Goal: Information Seeking & Learning: Learn about a topic

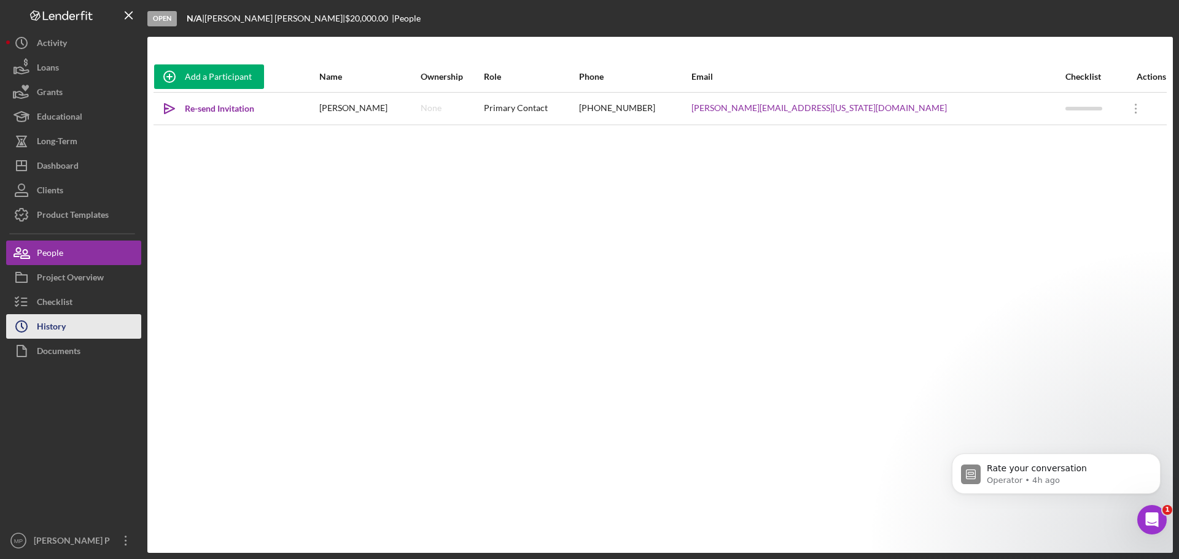
click at [79, 327] on button "Icon/History History" at bounding box center [73, 326] width 135 height 25
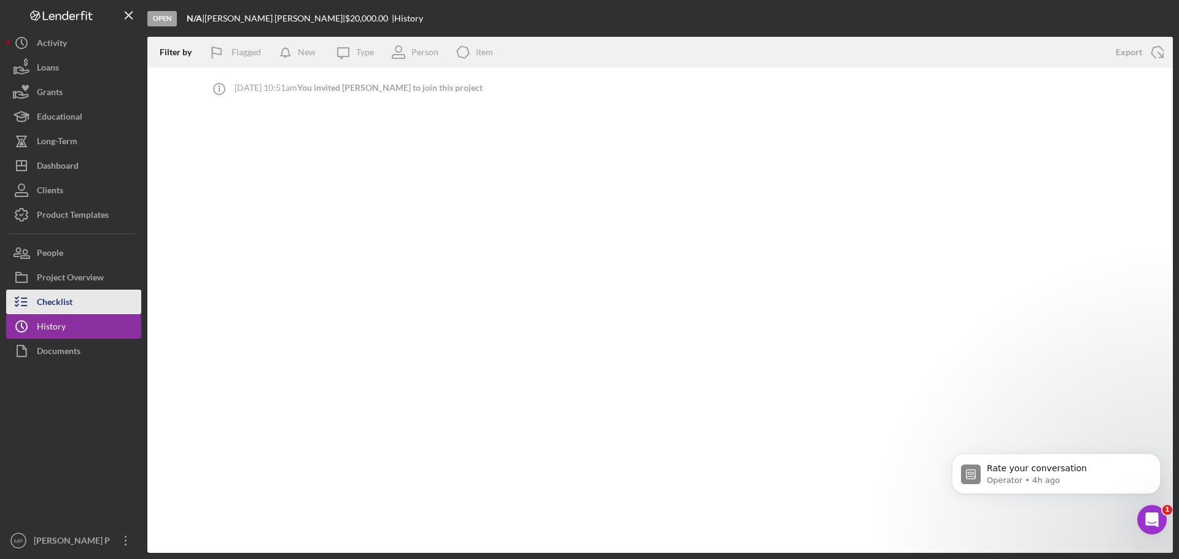
click at [95, 306] on button "Checklist" at bounding box center [73, 302] width 135 height 25
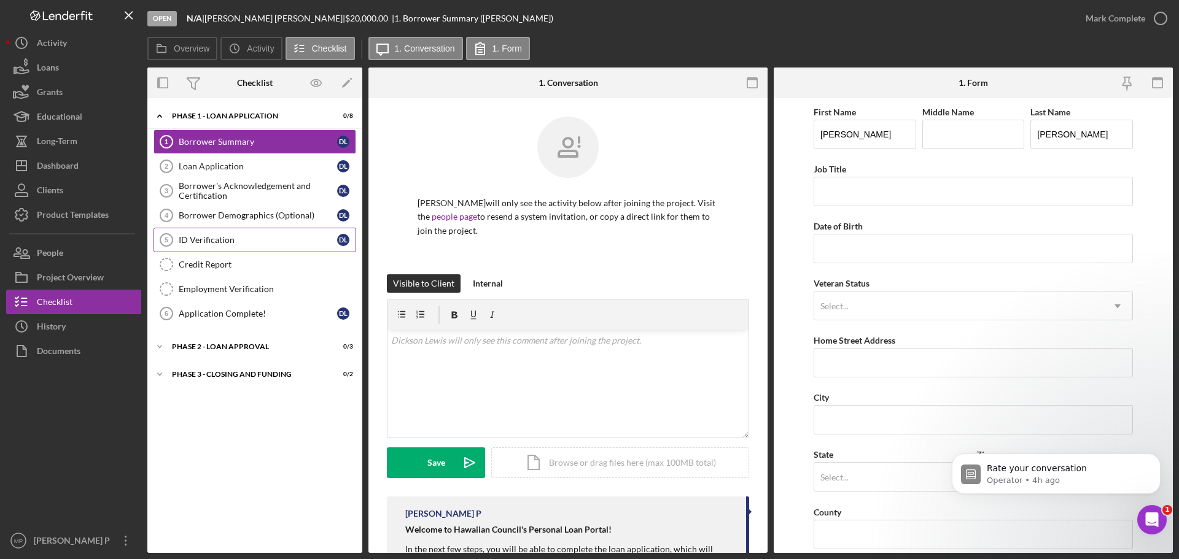
click at [220, 241] on div "ID Verification" at bounding box center [258, 240] width 158 height 10
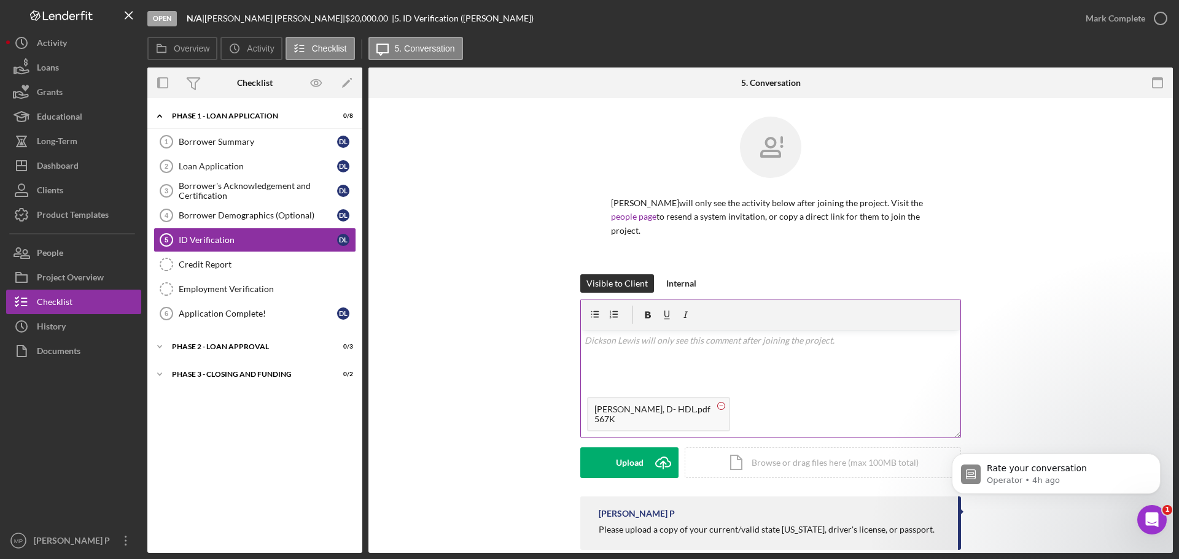
click at [718, 408] on circle at bounding box center [721, 405] width 7 height 7
click at [680, 286] on div "Internal" at bounding box center [681, 283] width 30 height 18
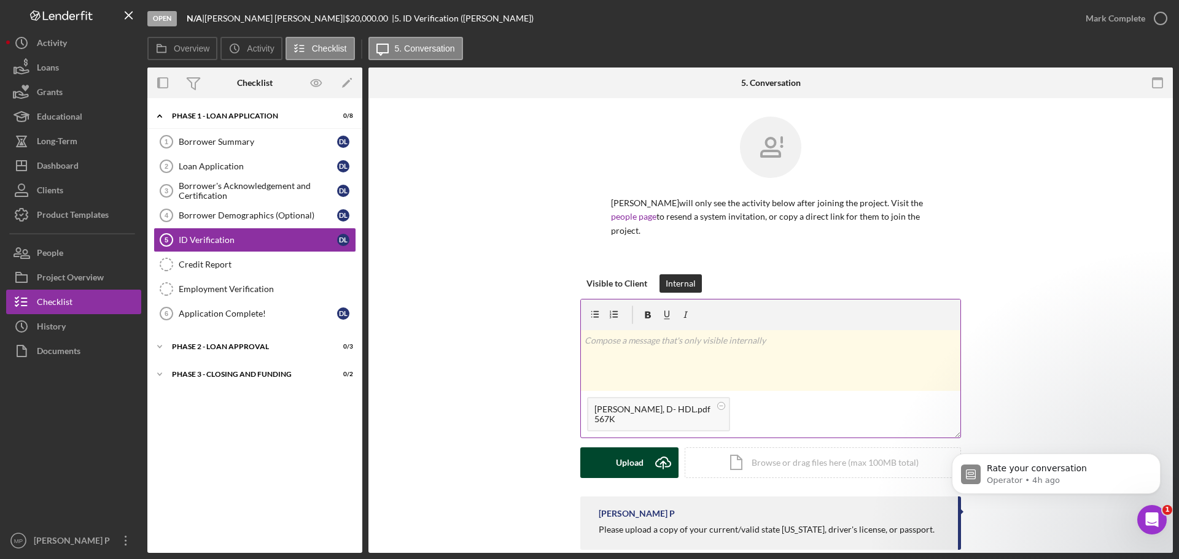
click at [622, 461] on div "Upload" at bounding box center [630, 463] width 28 height 31
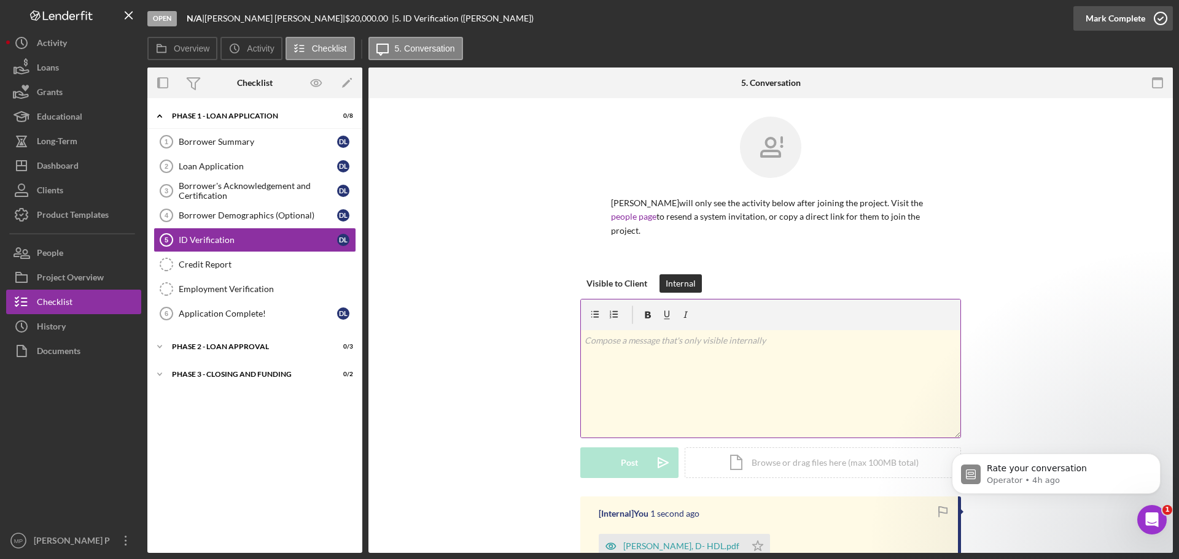
click at [1111, 15] on div "Mark Complete" at bounding box center [1116, 18] width 60 height 25
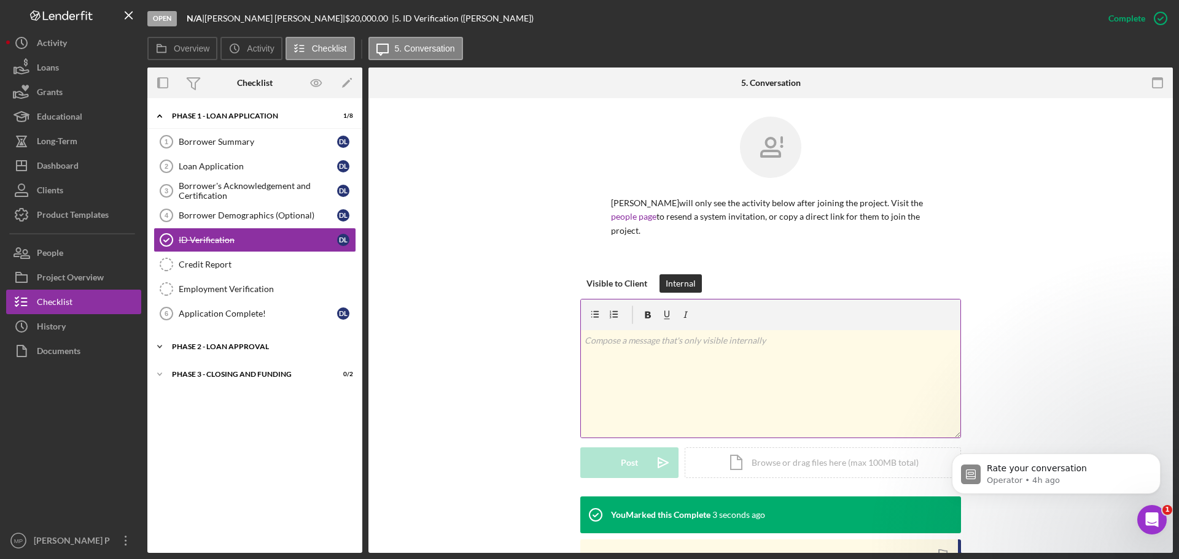
click at [212, 347] on div "Phase 2 - Loan Approval" at bounding box center [259, 346] width 175 height 7
click at [251, 376] on div "Paycheck Deduction Verification" at bounding box center [267, 373] width 177 height 10
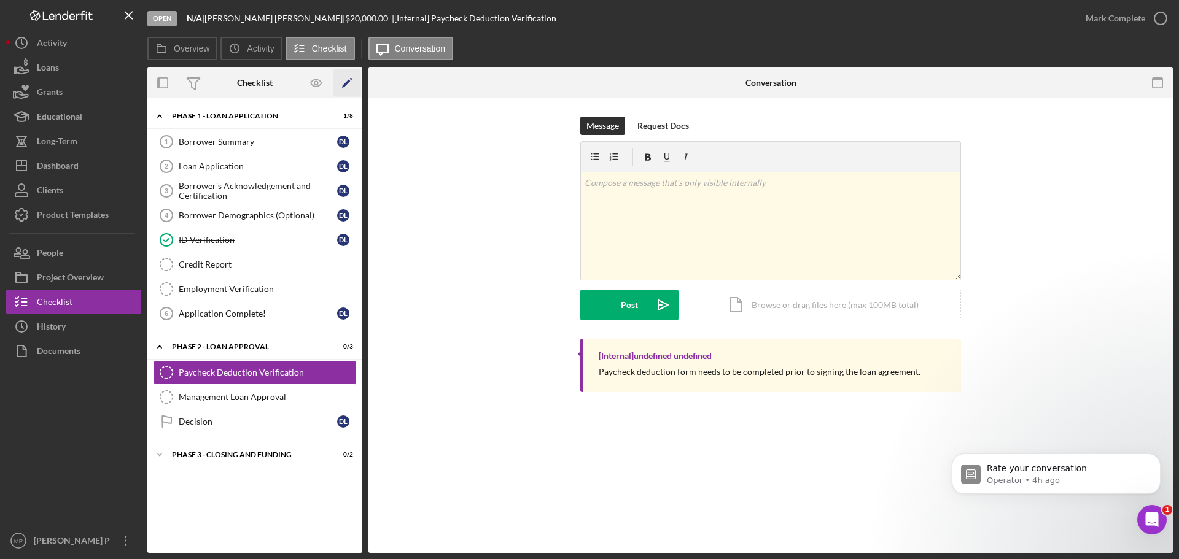
click at [348, 84] on icon "Icon/Edit" at bounding box center [347, 83] width 28 height 28
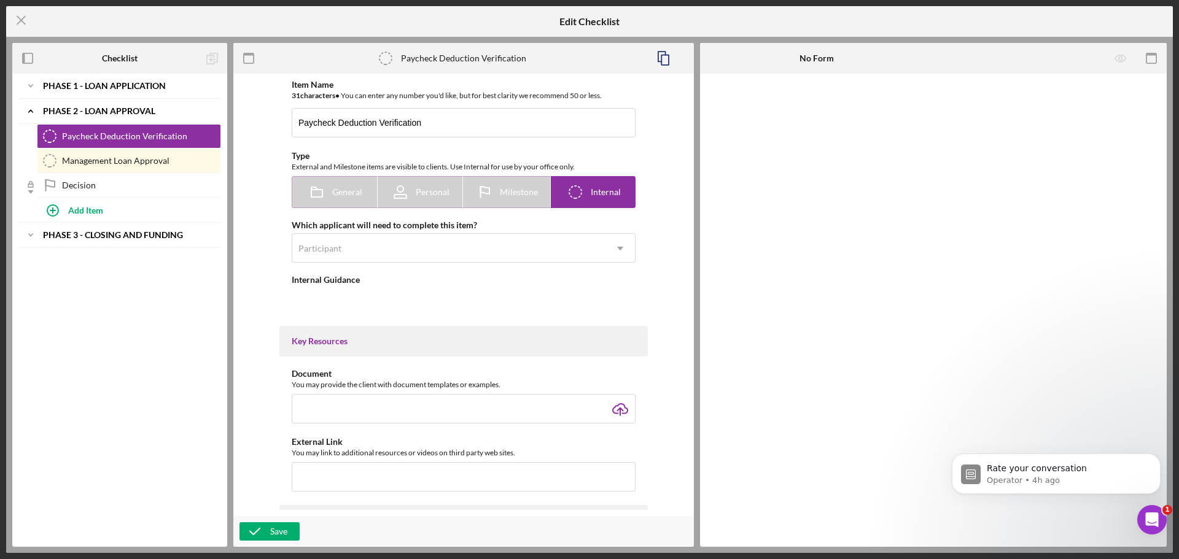
type textarea "<div>Paycheck deduction form needs to be completed prior to signing the loan ag…"
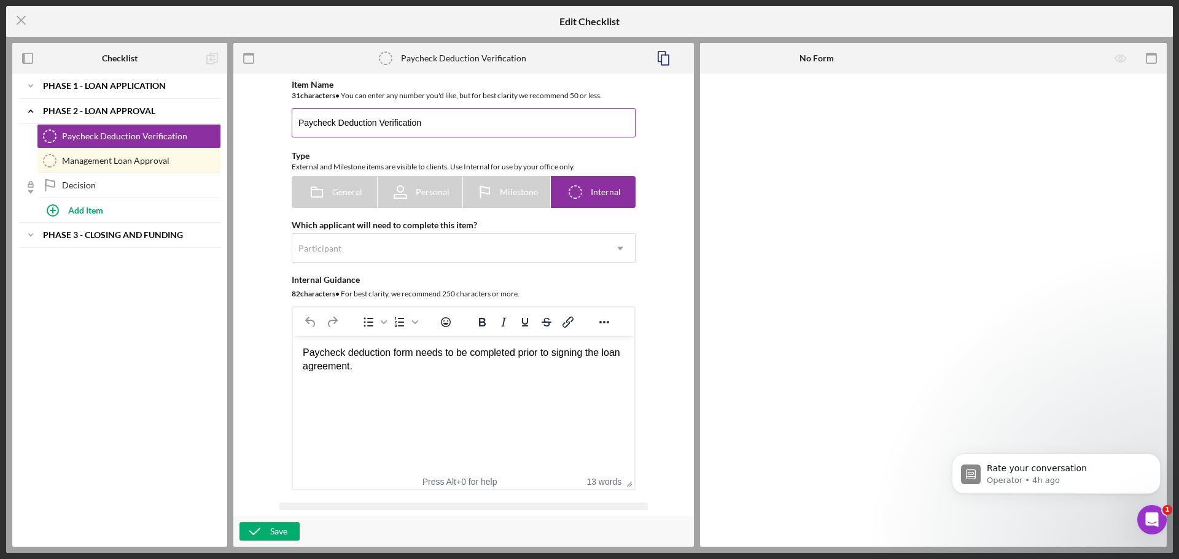
drag, startPoint x: 373, startPoint y: 122, endPoint x: 295, endPoint y: 125, distance: 78.6
click at [295, 123] on input "Paycheck Deduction Verification" at bounding box center [464, 122] width 344 height 29
type input "Personal Financial Documents"
click at [277, 531] on div "Save" at bounding box center [278, 532] width 17 height 18
click at [368, 371] on div "Paycheck deduction form needs to be completed prior to signing the loan agreeme…" at bounding box center [464, 360] width 322 height 28
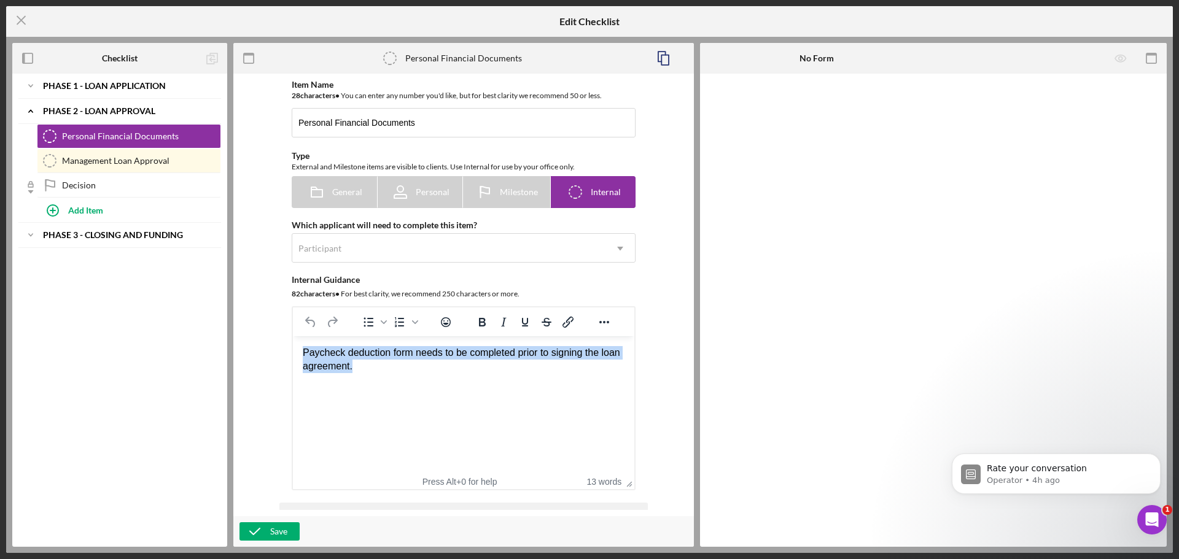
drag, startPoint x: 360, startPoint y: 368, endPoint x: 304, endPoint y: 351, distance: 59.0
click at [304, 351] on div "Paycheck deduction form needs to be completed prior to signing the loan agreeme…" at bounding box center [464, 360] width 322 height 28
click at [562, 370] on html "Upload personal financial documents here." at bounding box center [463, 352] width 341 height 33
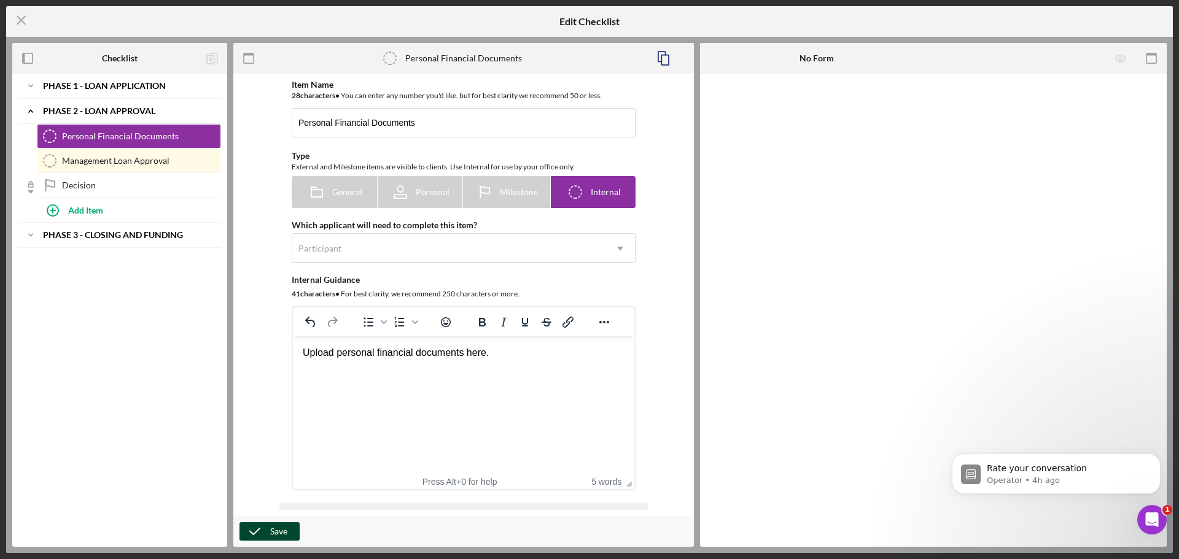
click at [280, 532] on div "Save" at bounding box center [278, 532] width 17 height 18
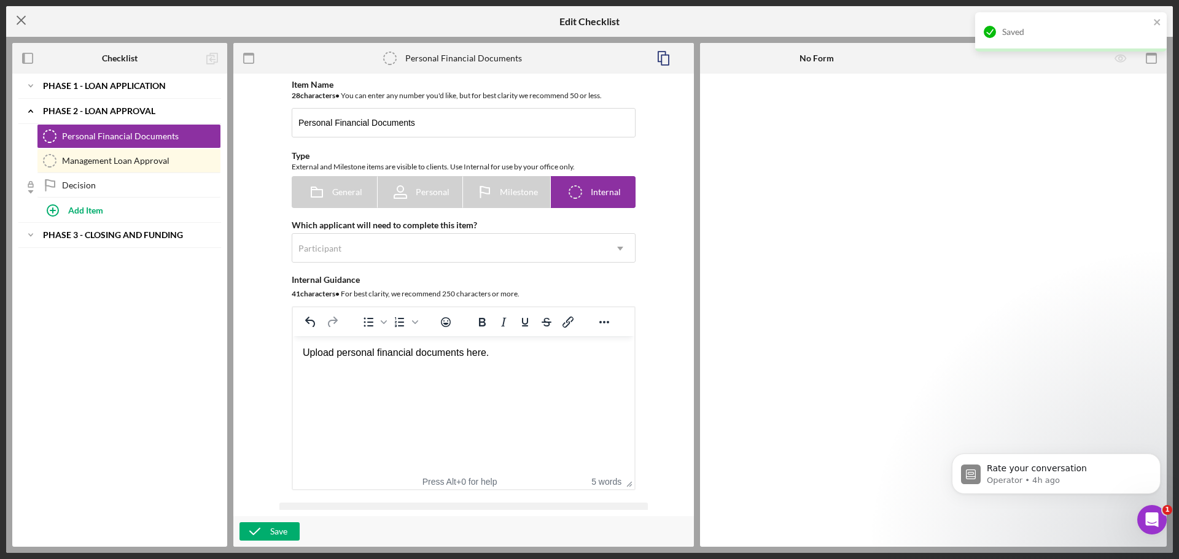
click at [23, 21] on icon "Icon/Menu Close" at bounding box center [21, 20] width 31 height 31
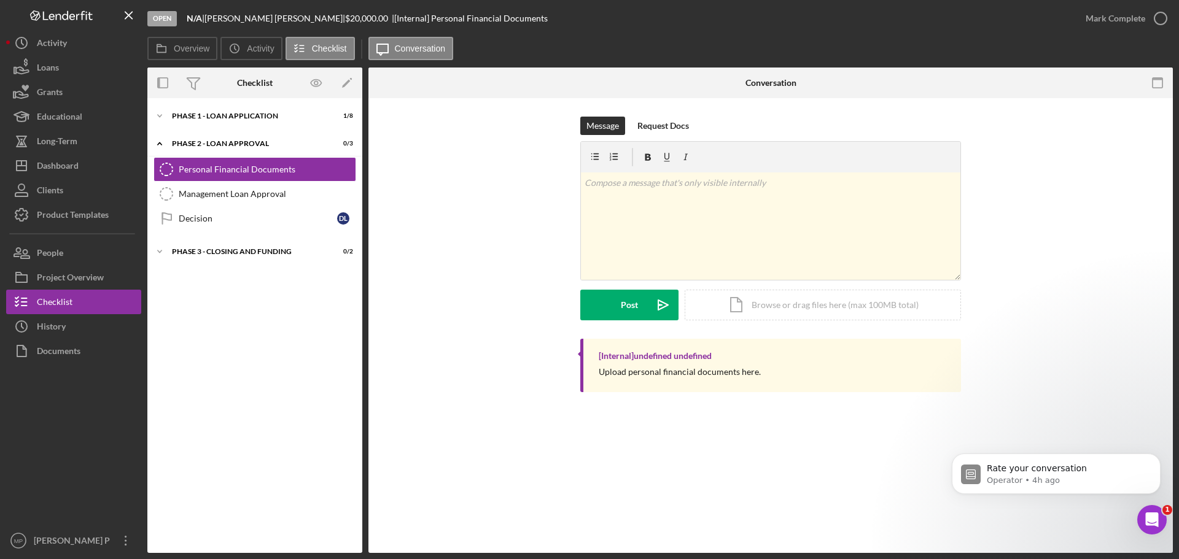
click at [1154, 522] on icon "Open Intercom Messenger" at bounding box center [1152, 520] width 20 height 20
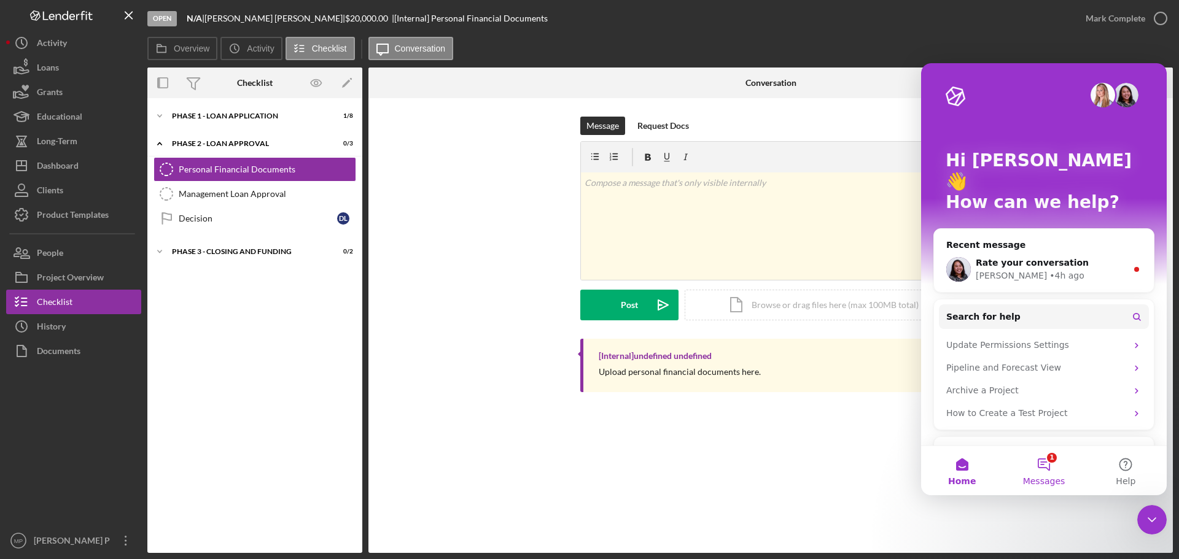
click at [1040, 465] on button "1 Messages" at bounding box center [1044, 470] width 82 height 49
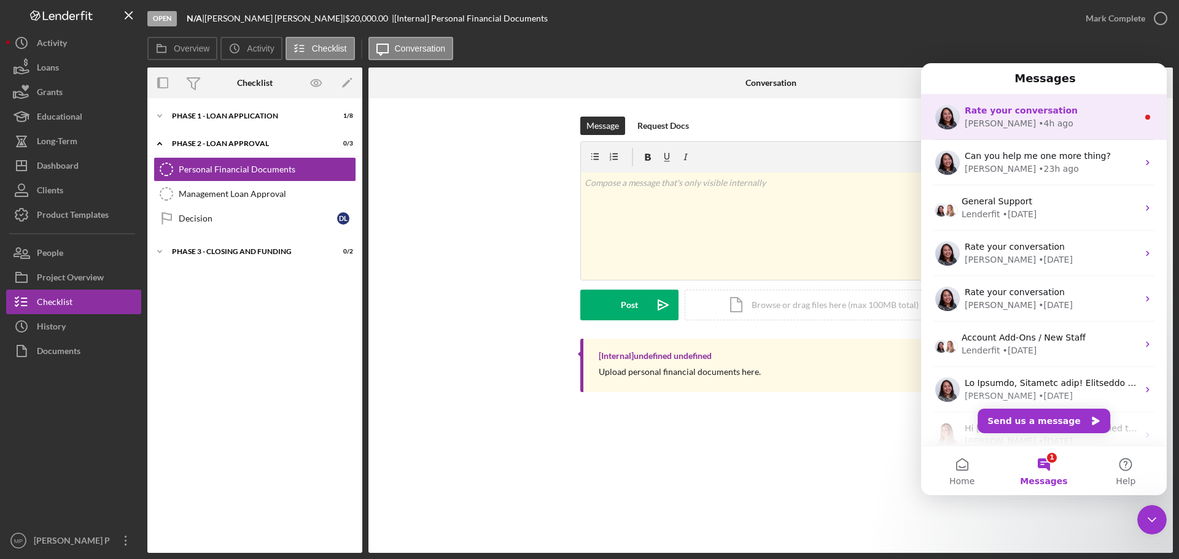
click at [1052, 114] on span "Rate your conversation" at bounding box center [1021, 111] width 113 height 10
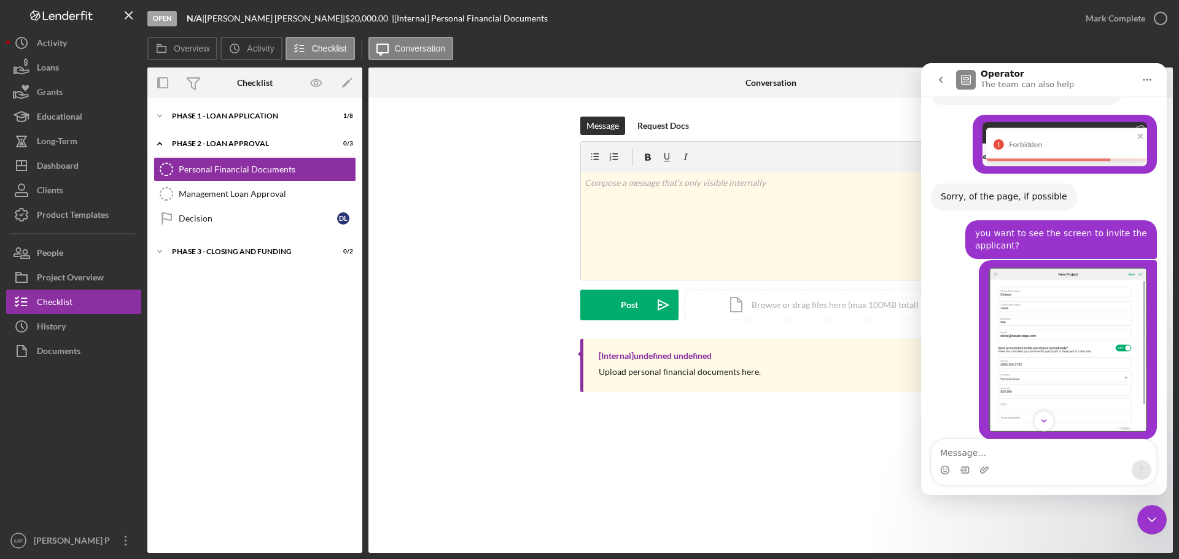
scroll to position [3039, 0]
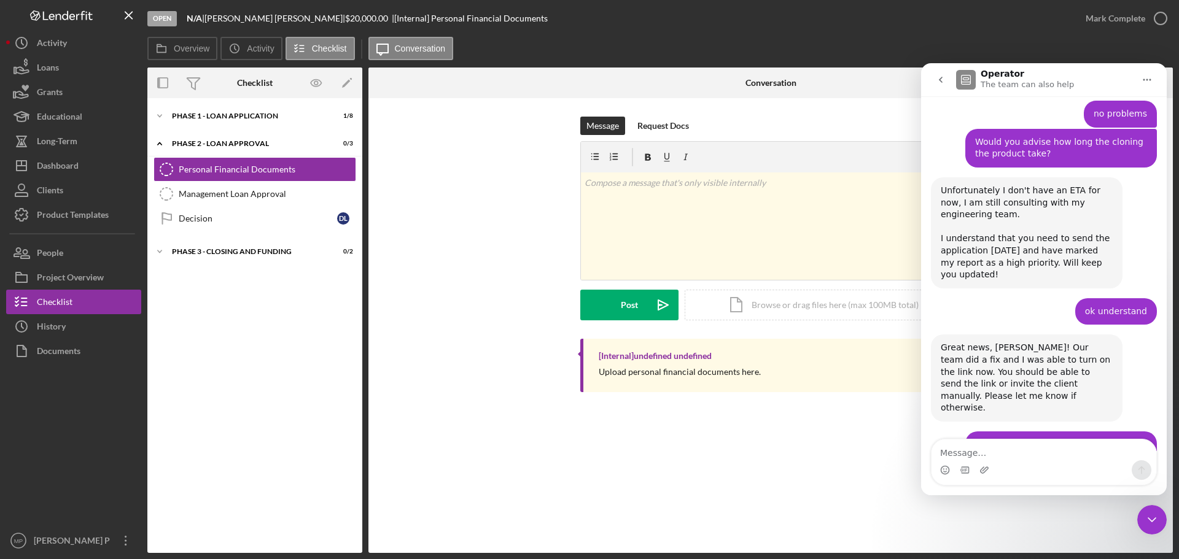
drag, startPoint x: 1161, startPoint y: 202, endPoint x: 2089, endPoint y: 503, distance: 975.9
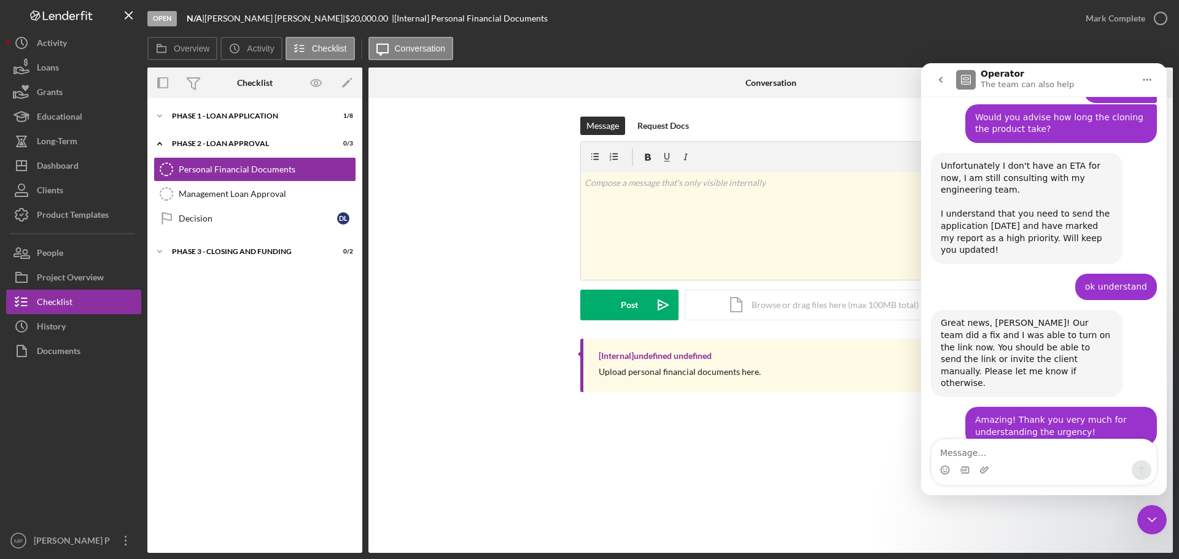
scroll to position [3072, 0]
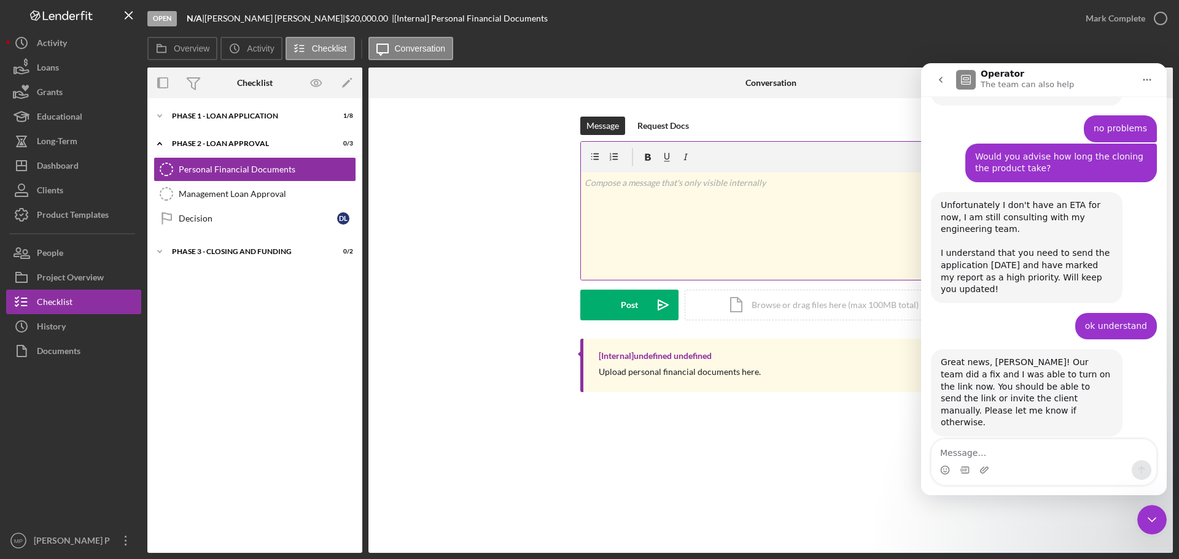
click at [645, 204] on div "v Color teal Color pink Remove color Add row above Add row below Add column bef…" at bounding box center [770, 226] width 379 height 107
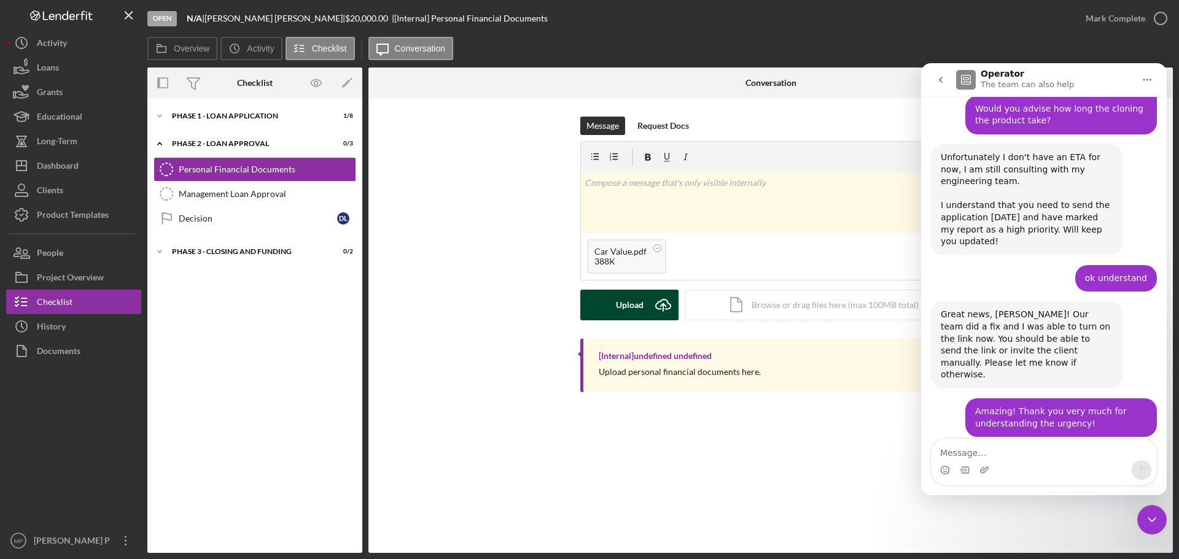
click at [622, 303] on div "Upload" at bounding box center [630, 305] width 28 height 31
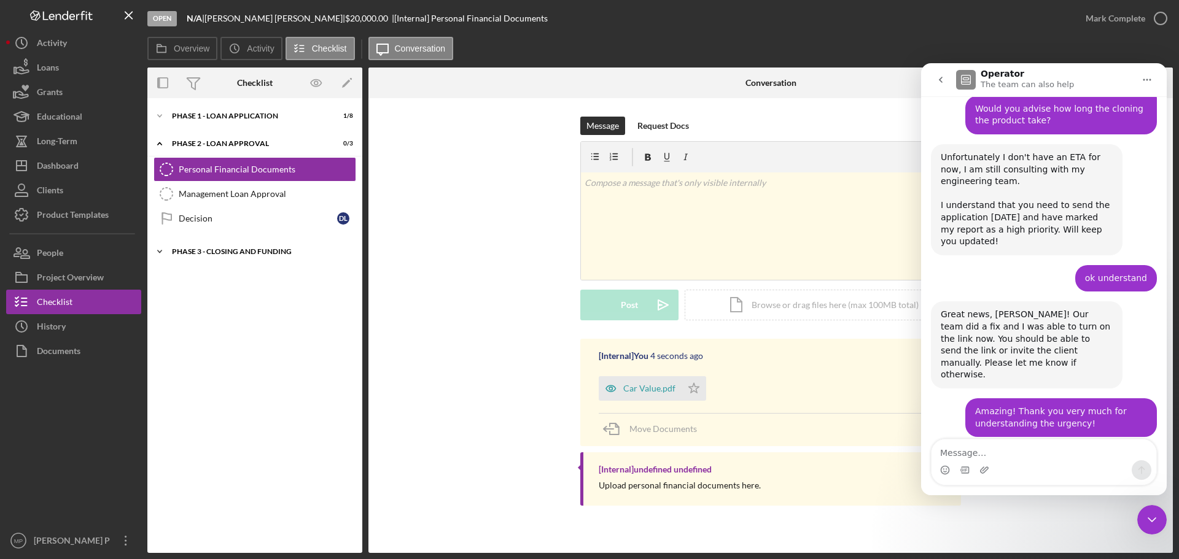
click at [234, 249] on div "Phase 3 - Closing and Funding" at bounding box center [259, 251] width 175 height 7
click at [241, 107] on div "Icon/Expander Phase 1 - Loan Application 1 / 8" at bounding box center [254, 116] width 215 height 25
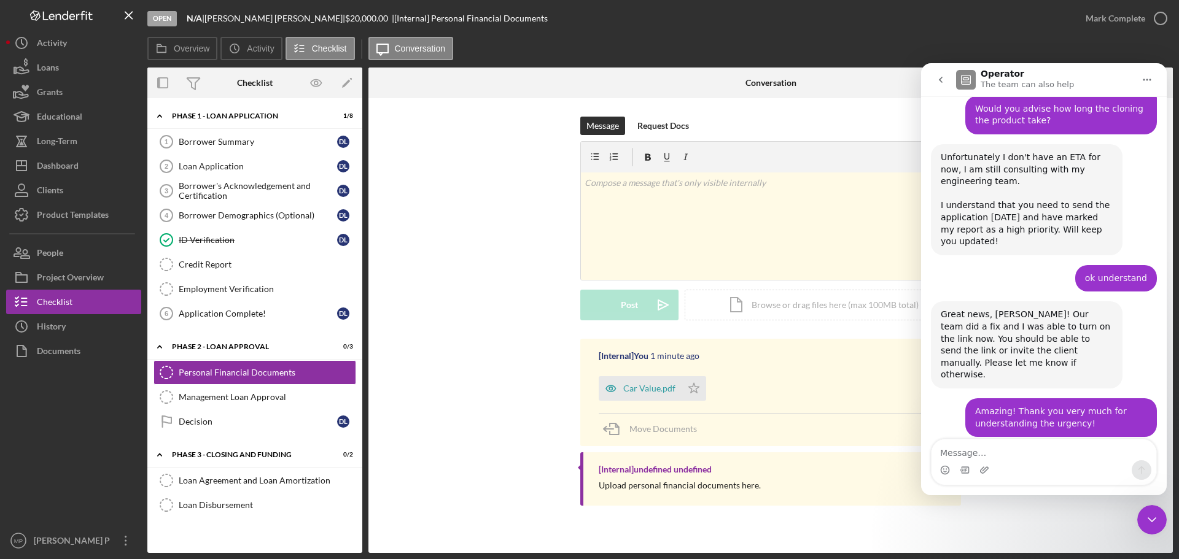
click at [1156, 524] on icon "Close Intercom Messenger" at bounding box center [1152, 520] width 15 height 15
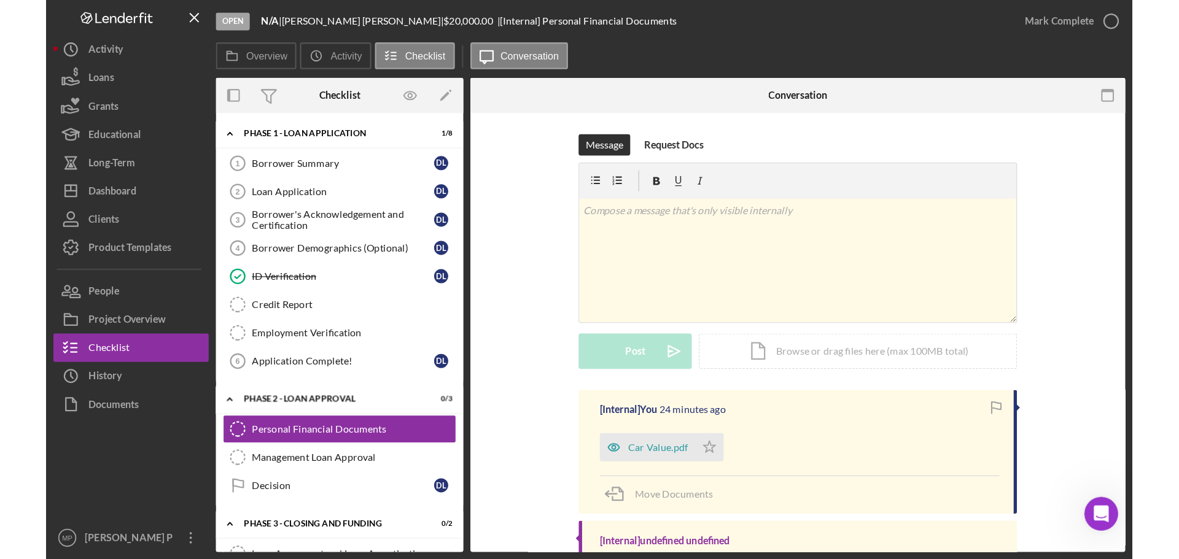
scroll to position [0, 0]
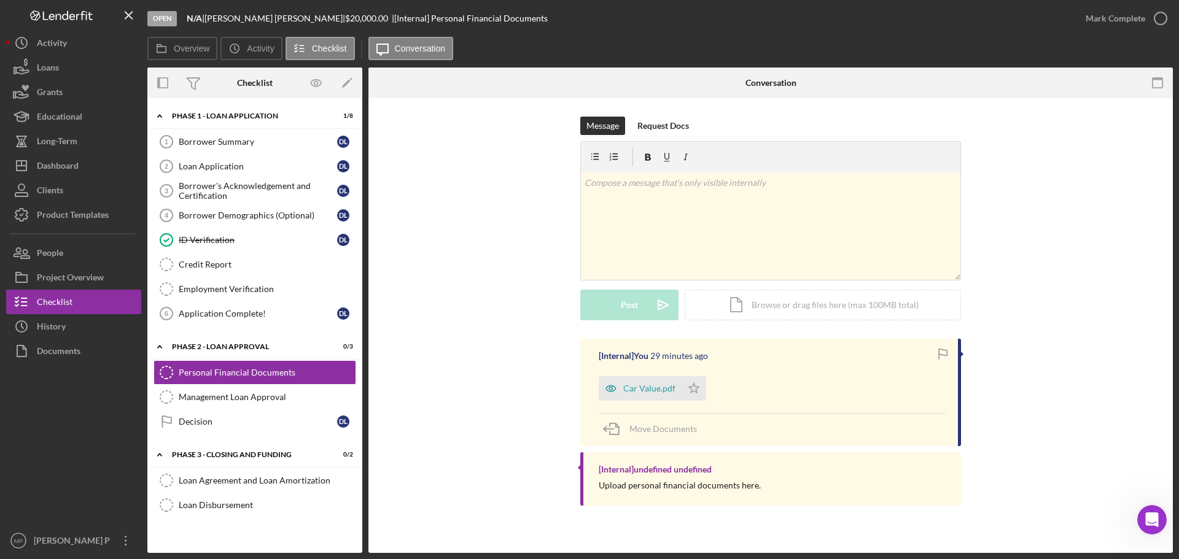
click at [470, 204] on div "Message Request Docs v Color teal Color pink Remove color Add row above Add row…" at bounding box center [771, 228] width 768 height 222
click at [72, 169] on div "Dashboard" at bounding box center [58, 168] width 42 height 28
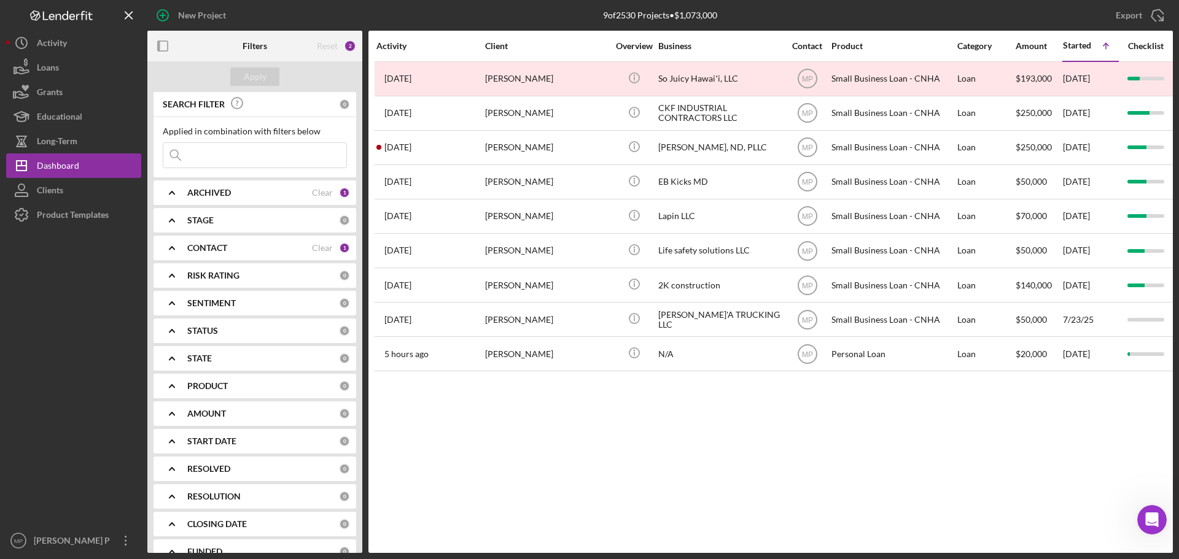
click at [1069, 444] on div "Activity Client Overview Business Contact Product Category Amount Started Icon/…" at bounding box center [770, 292] width 804 height 523
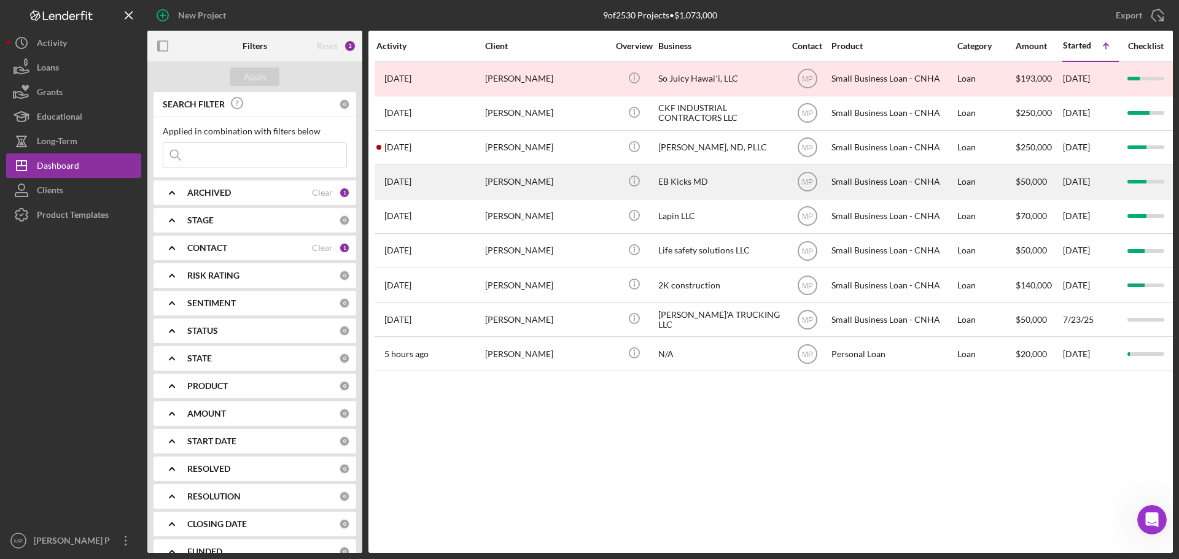
click at [522, 181] on div "[PERSON_NAME]" at bounding box center [546, 182] width 123 height 33
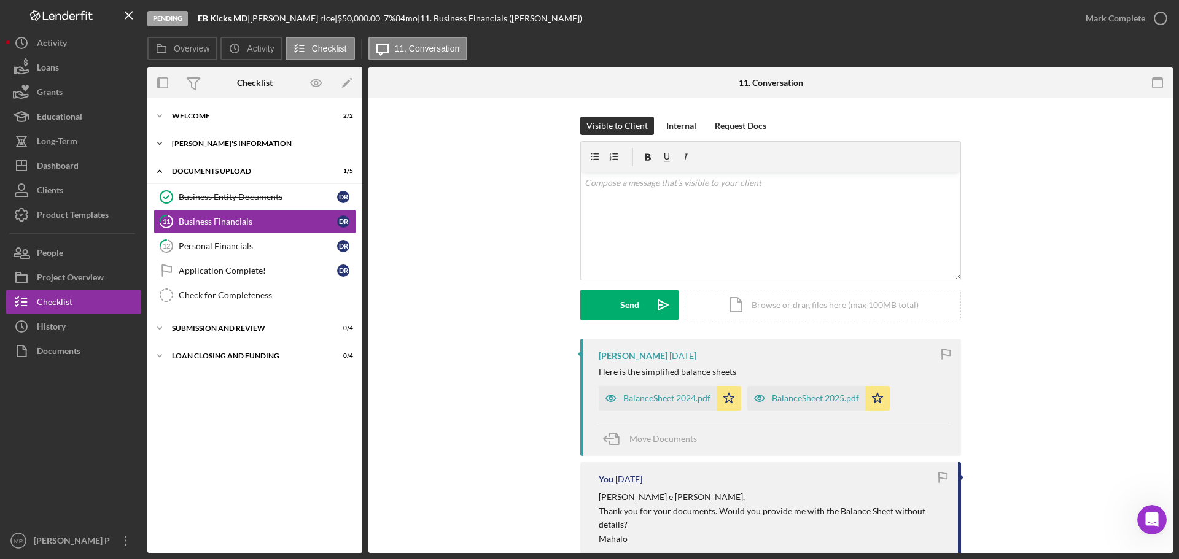
click at [220, 140] on div "[PERSON_NAME]'S INFORMATION" at bounding box center [259, 143] width 175 height 7
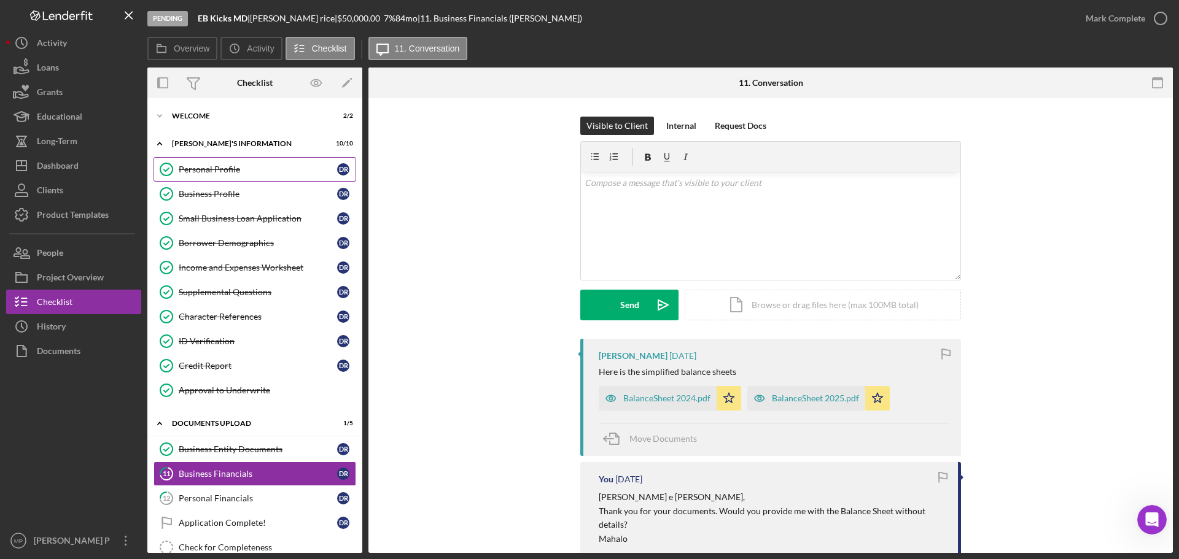
click at [222, 174] on div "Personal Profile" at bounding box center [258, 170] width 158 height 10
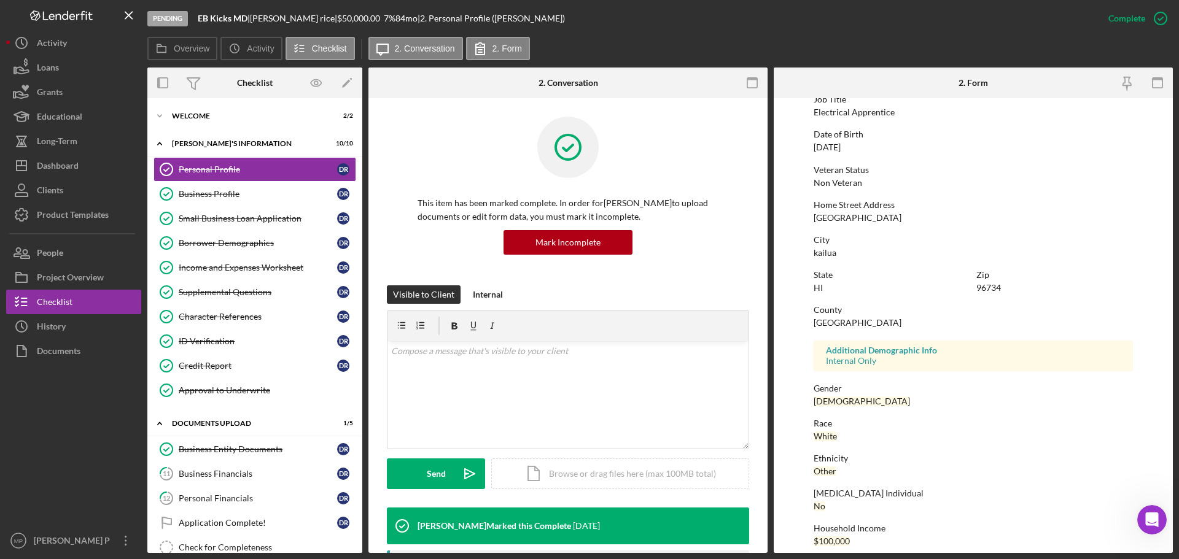
scroll to position [118, 0]
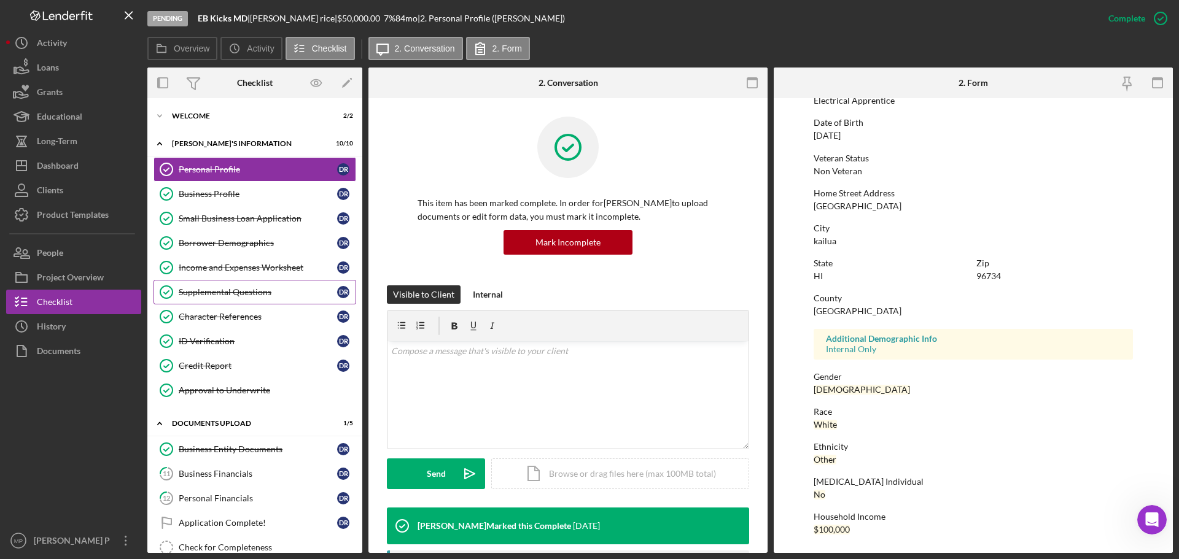
click at [244, 295] on div "Supplemental Questions" at bounding box center [258, 292] width 158 height 10
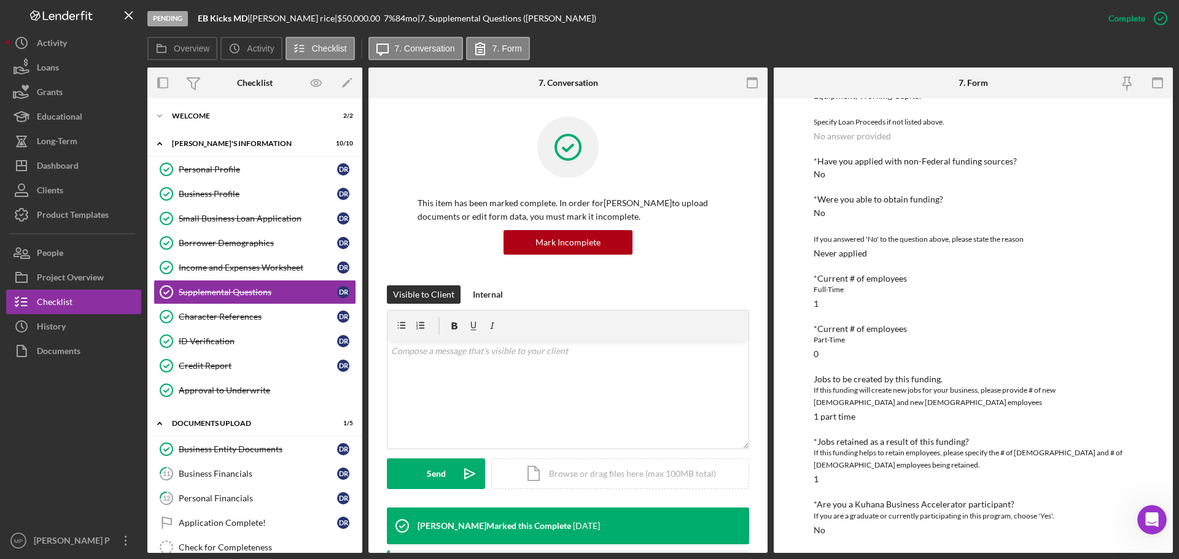
scroll to position [310, 0]
click at [242, 242] on div "Borrower Demographics" at bounding box center [258, 243] width 158 height 10
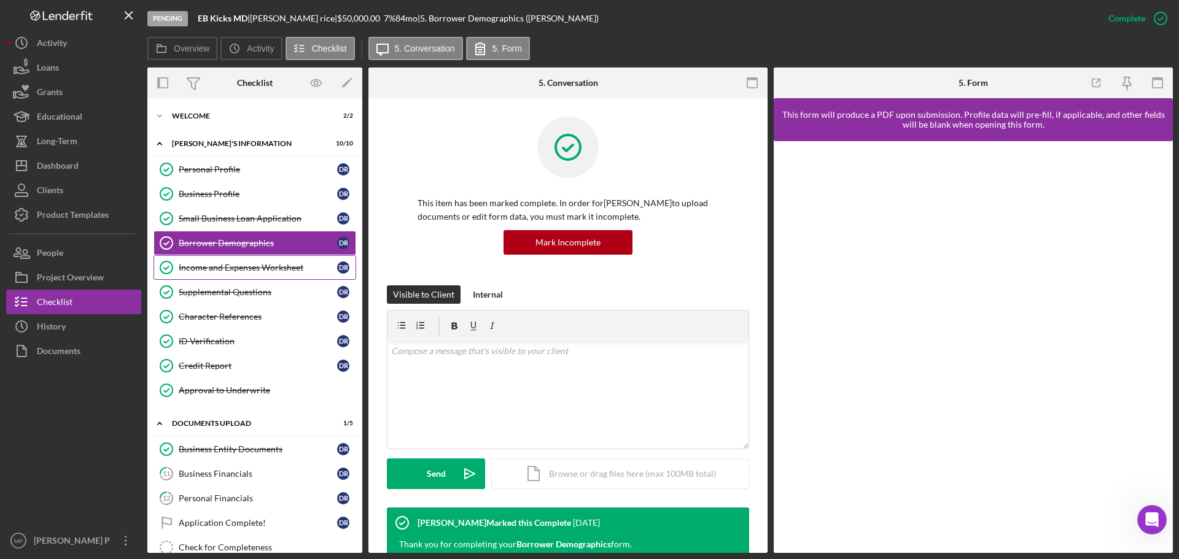
click at [236, 266] on div "Income and Expenses Worksheet" at bounding box center [258, 268] width 158 height 10
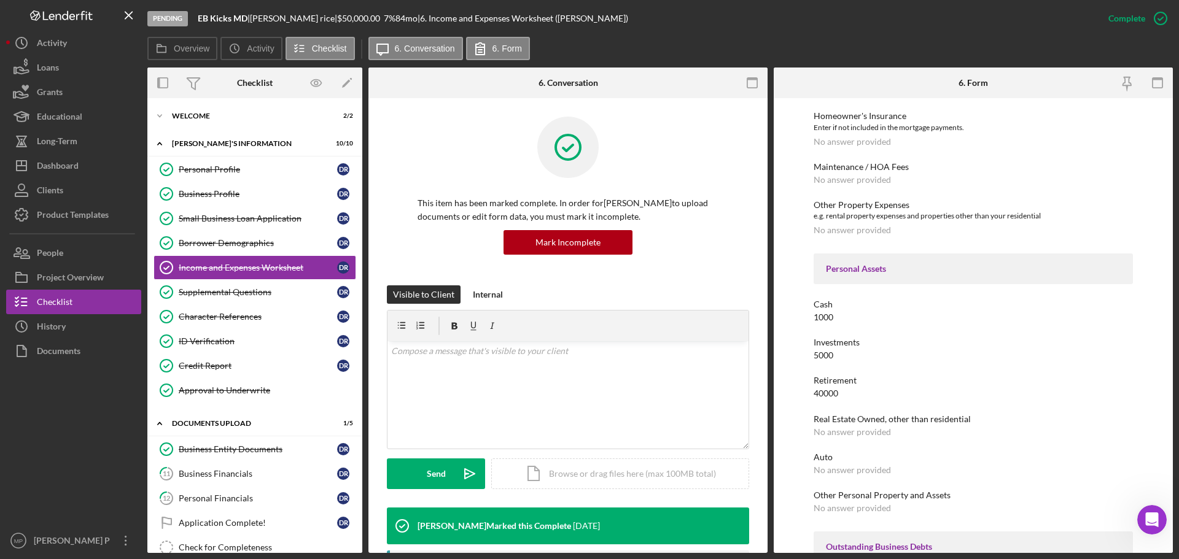
scroll to position [553, 0]
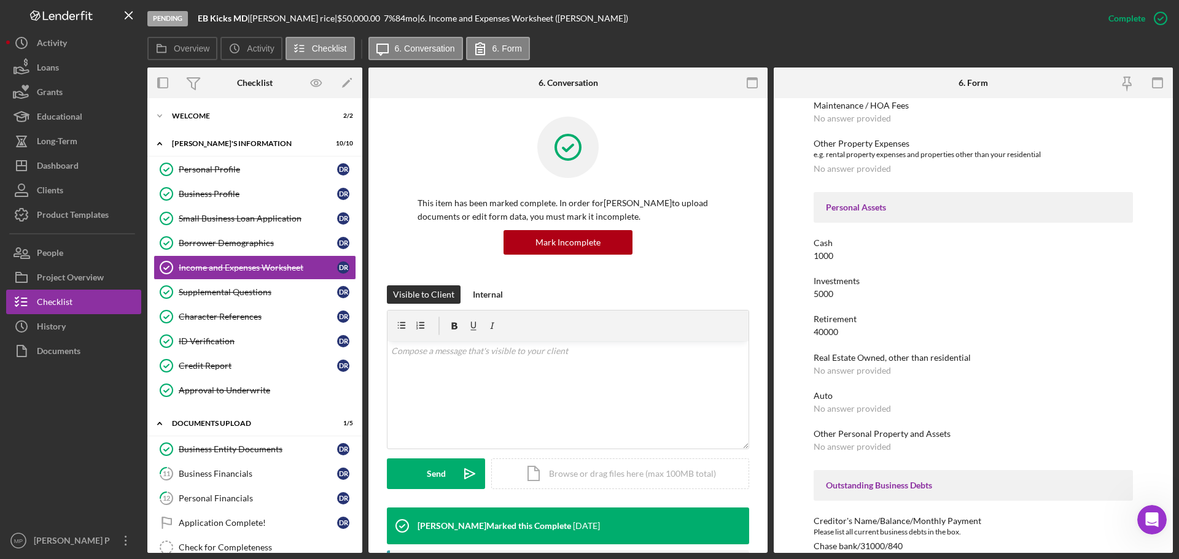
click at [77, 454] on div at bounding box center [73, 445] width 135 height 165
click at [71, 169] on div "Dashboard" at bounding box center [58, 168] width 42 height 28
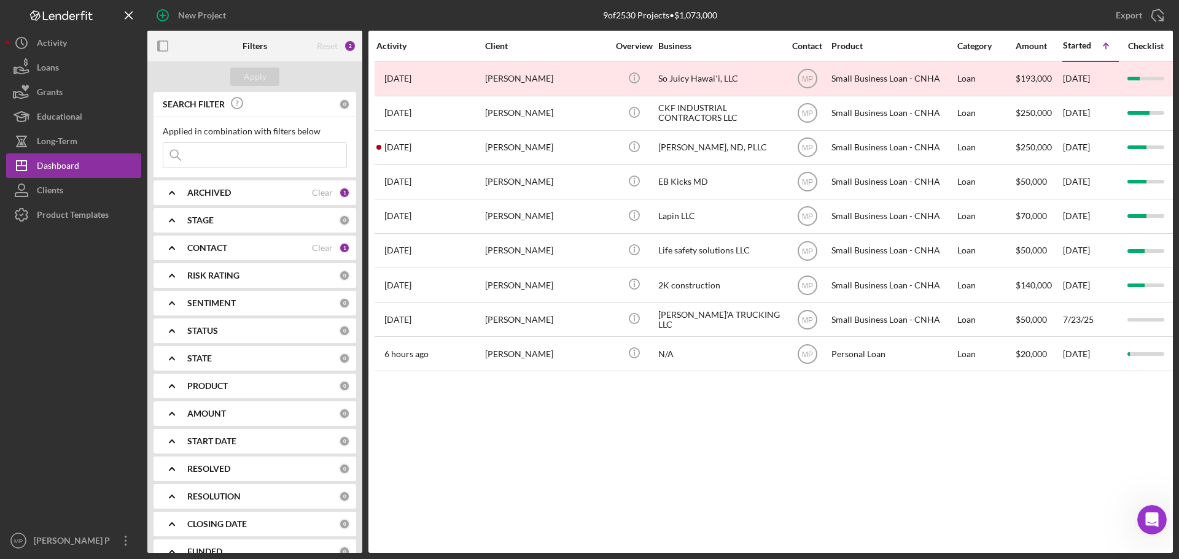
click at [255, 246] on div "CONTACT" at bounding box center [249, 248] width 125 height 10
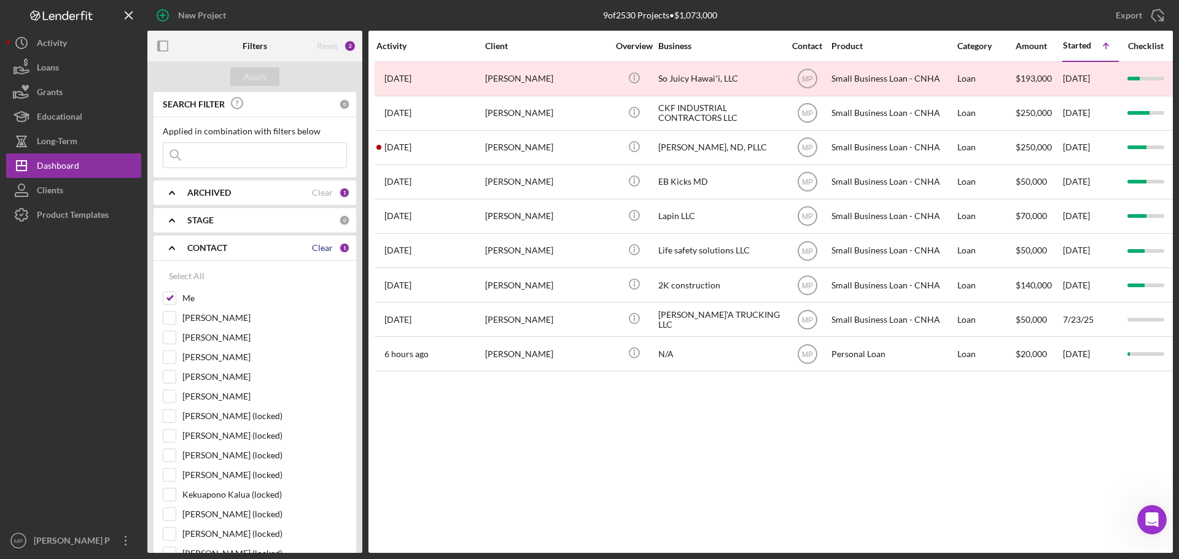
click at [325, 249] on div "Clear" at bounding box center [322, 248] width 21 height 10
checkbox input "false"
click at [314, 189] on div "Clear" at bounding box center [322, 193] width 21 height 10
click at [314, 189] on div "ARCHIVED" at bounding box center [263, 193] width 152 height 10
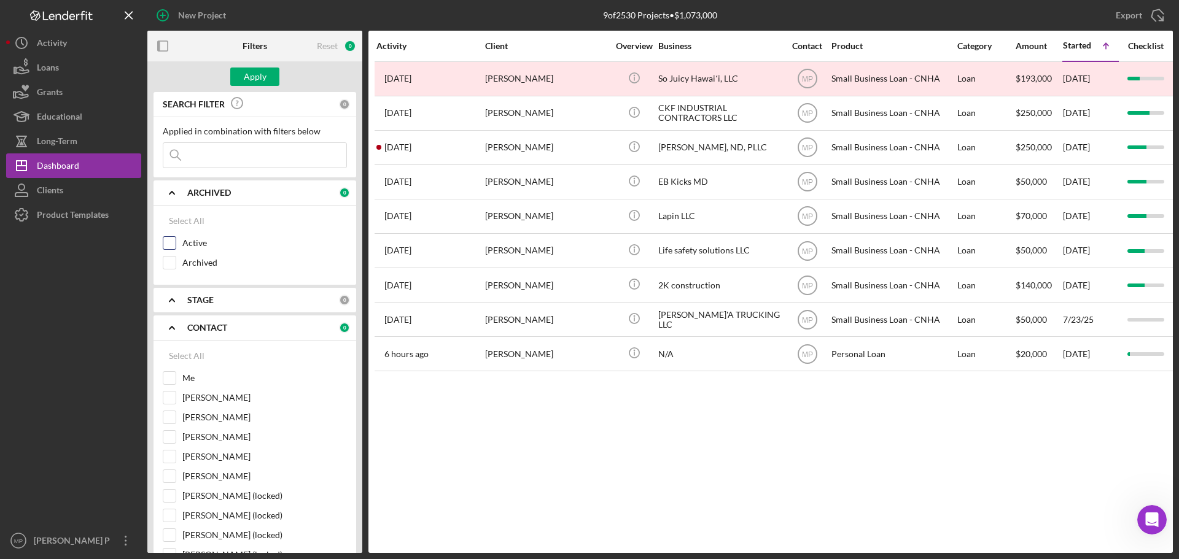
click at [169, 246] on input "Active" at bounding box center [169, 243] width 12 height 12
checkbox input "true"
click at [171, 329] on icon "Icon/Expander" at bounding box center [172, 328] width 31 height 31
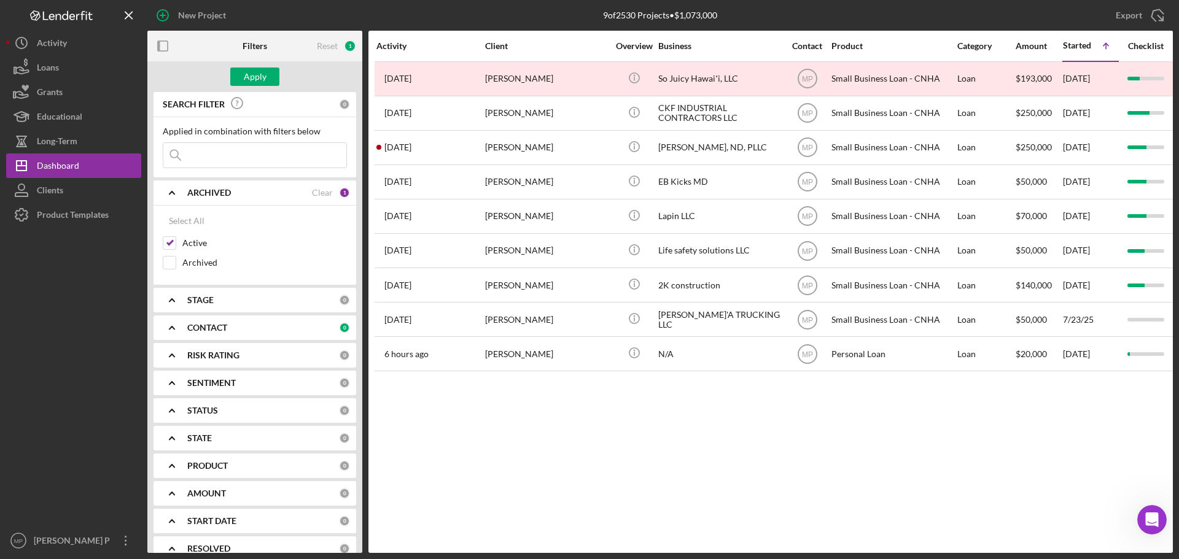
click at [171, 195] on icon "Icon/Expander" at bounding box center [172, 192] width 31 height 31
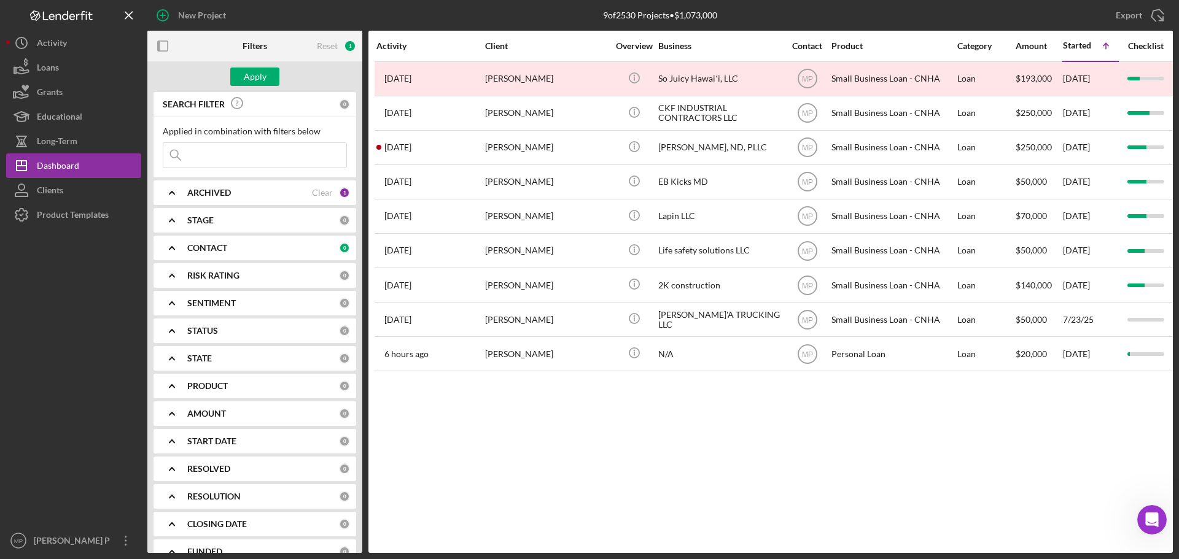
click at [171, 386] on polyline at bounding box center [171, 386] width 5 height 2
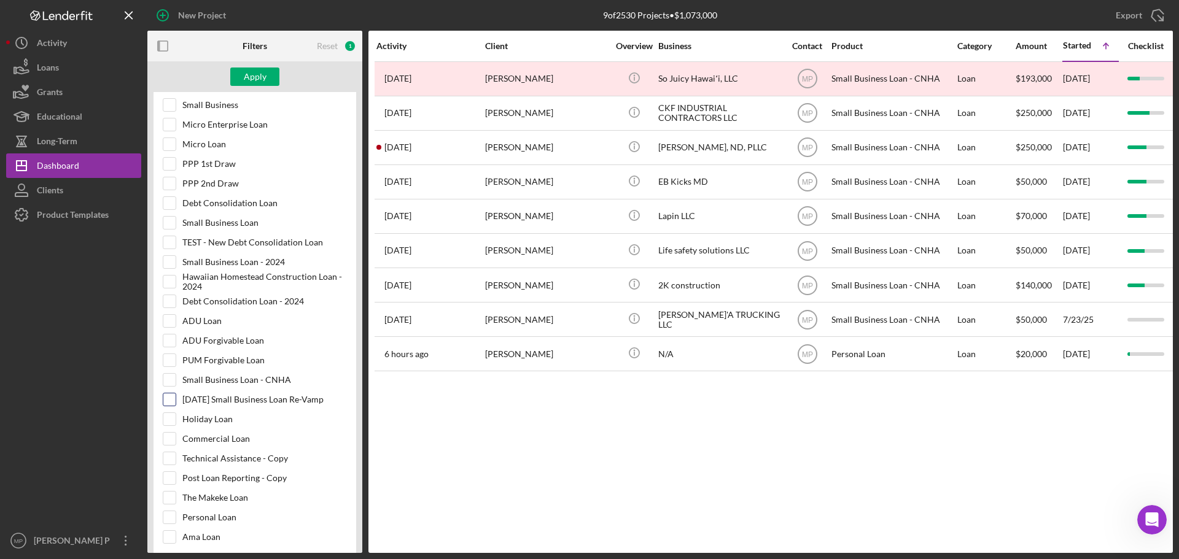
scroll to position [430, 0]
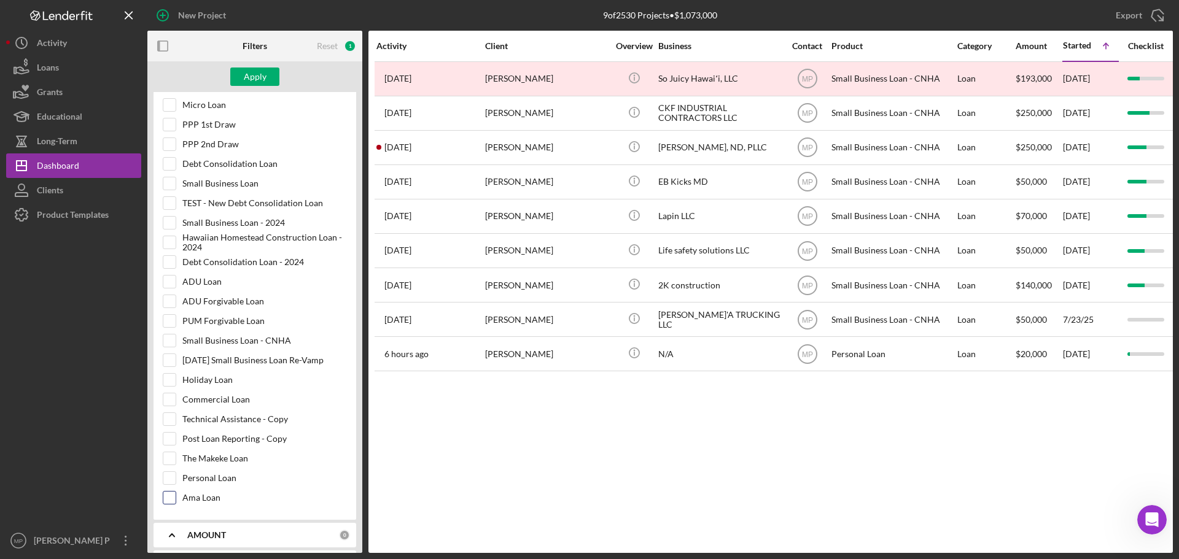
click at [165, 498] on input "Ama Loan" at bounding box center [169, 498] width 12 height 12
checkbox input "true"
click at [261, 82] on div "Apply" at bounding box center [255, 77] width 23 height 18
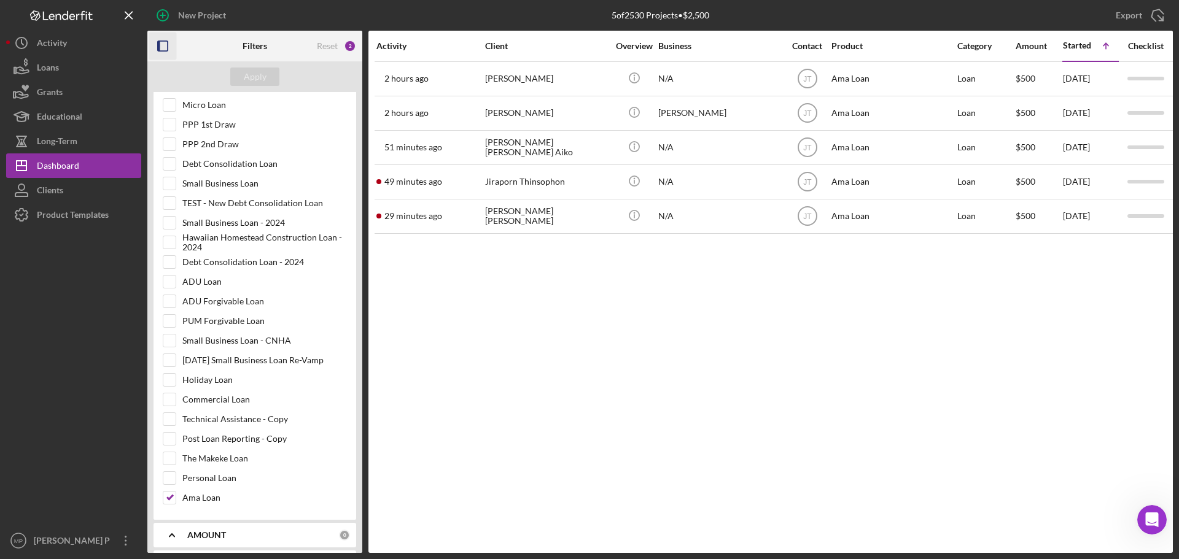
click at [163, 49] on icon "button" at bounding box center [163, 47] width 28 height 28
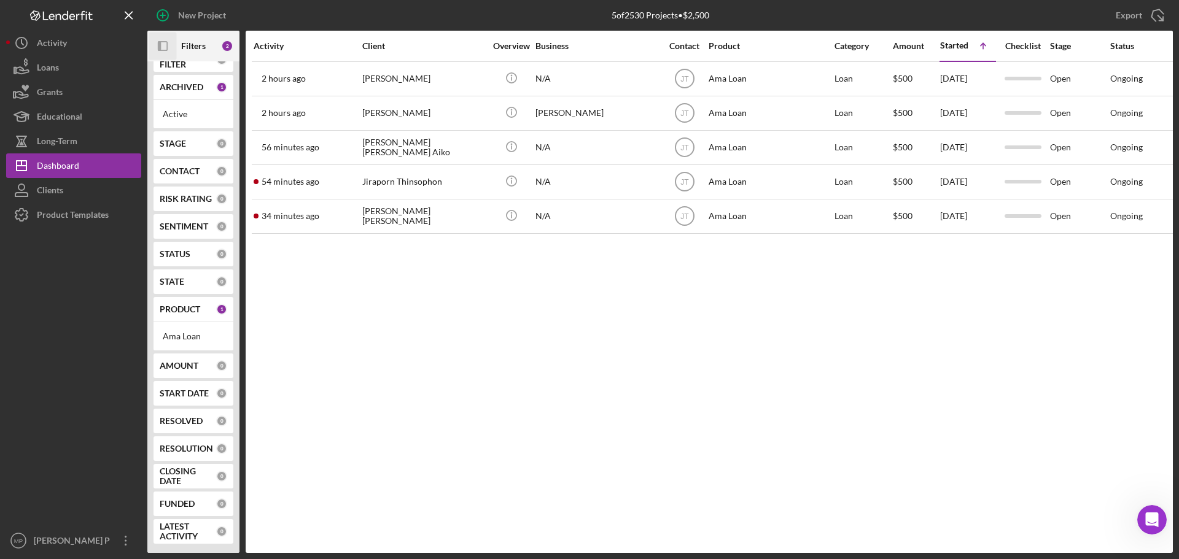
click at [158, 44] on icon "button" at bounding box center [159, 46] width 3 height 10
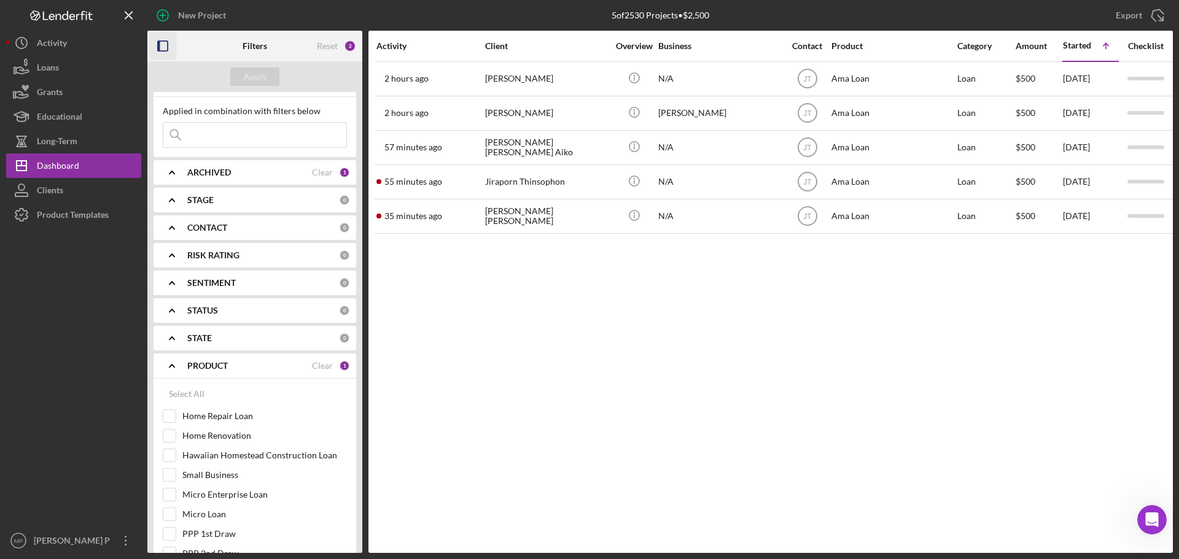
click at [1058, 392] on div "Activity Client Overview Business Contact Product Category Amount Started Icon/…" at bounding box center [770, 292] width 804 height 523
click at [68, 332] on div at bounding box center [73, 377] width 135 height 301
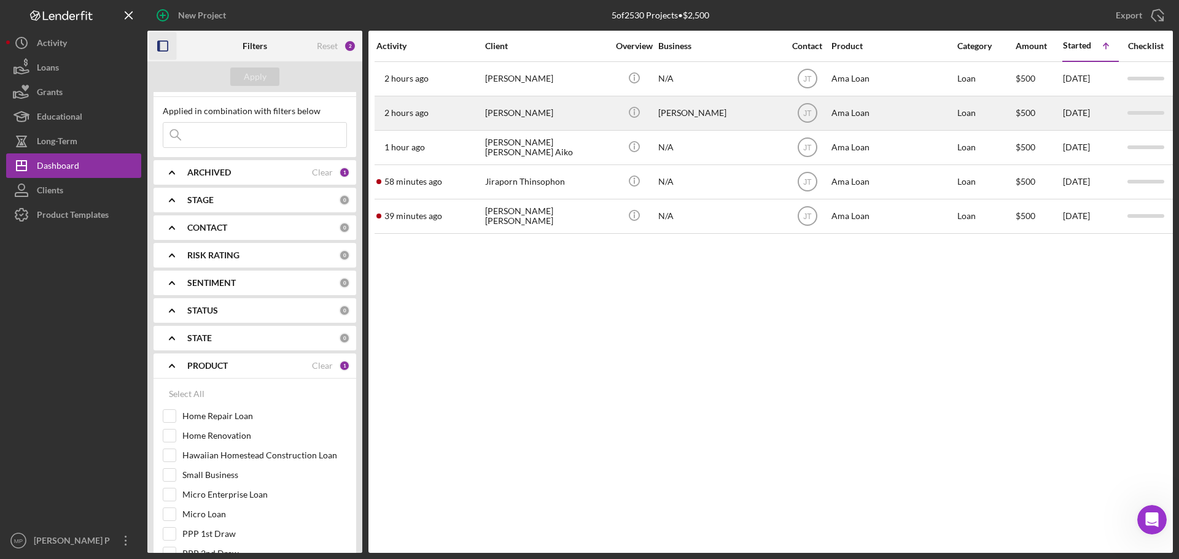
click at [507, 112] on div "[PERSON_NAME]" at bounding box center [546, 113] width 123 height 33
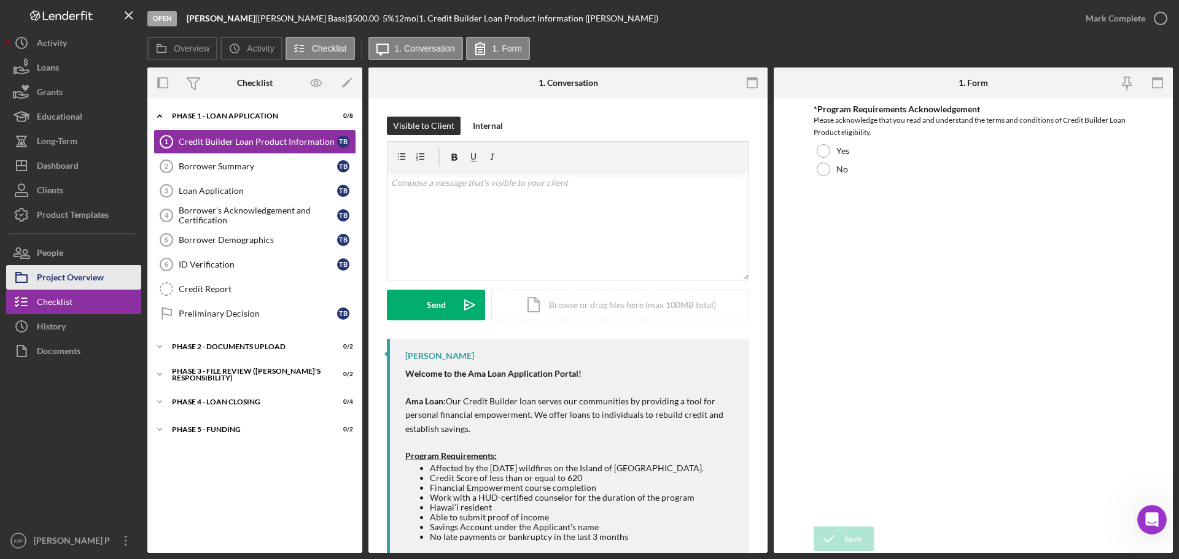
click at [85, 277] on div "Project Overview" at bounding box center [70, 279] width 67 height 28
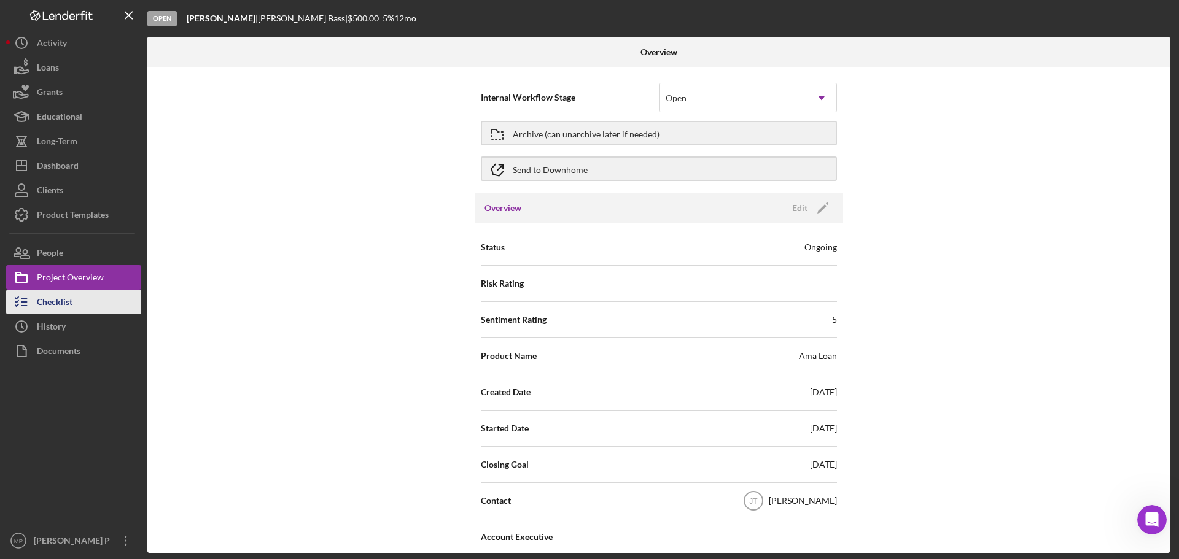
click at [79, 305] on button "Checklist" at bounding box center [73, 302] width 135 height 25
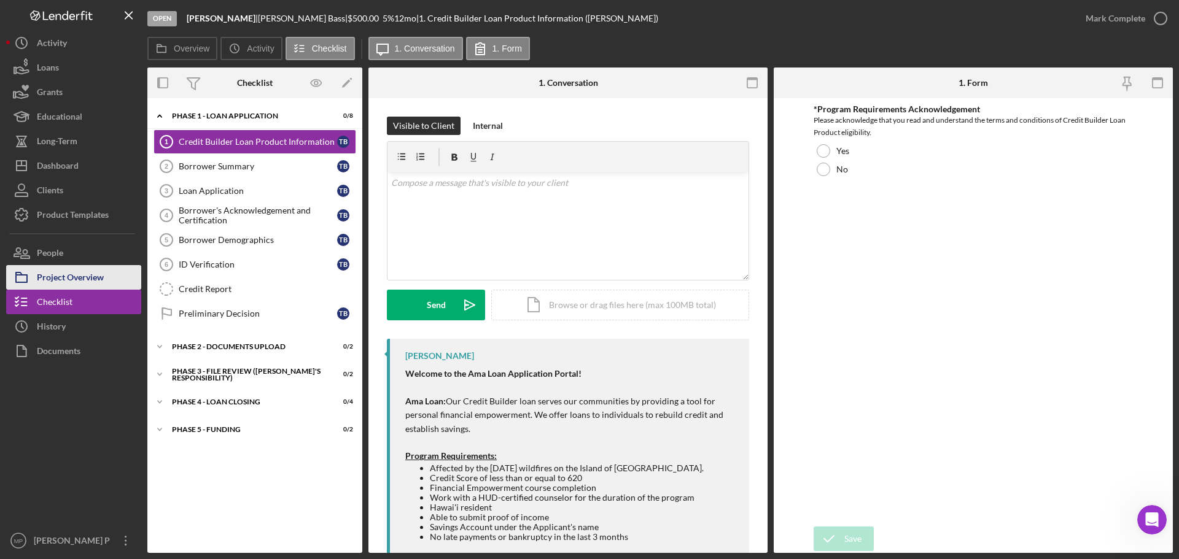
click at [78, 282] on div "Project Overview" at bounding box center [70, 279] width 67 height 28
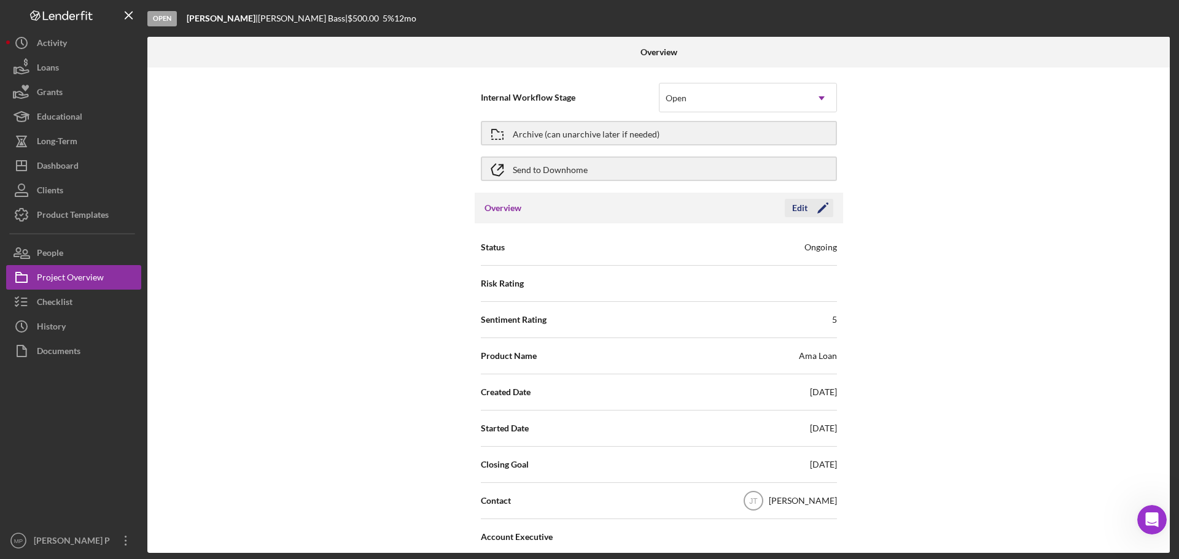
click at [796, 206] on div "Edit" at bounding box center [799, 208] width 15 height 18
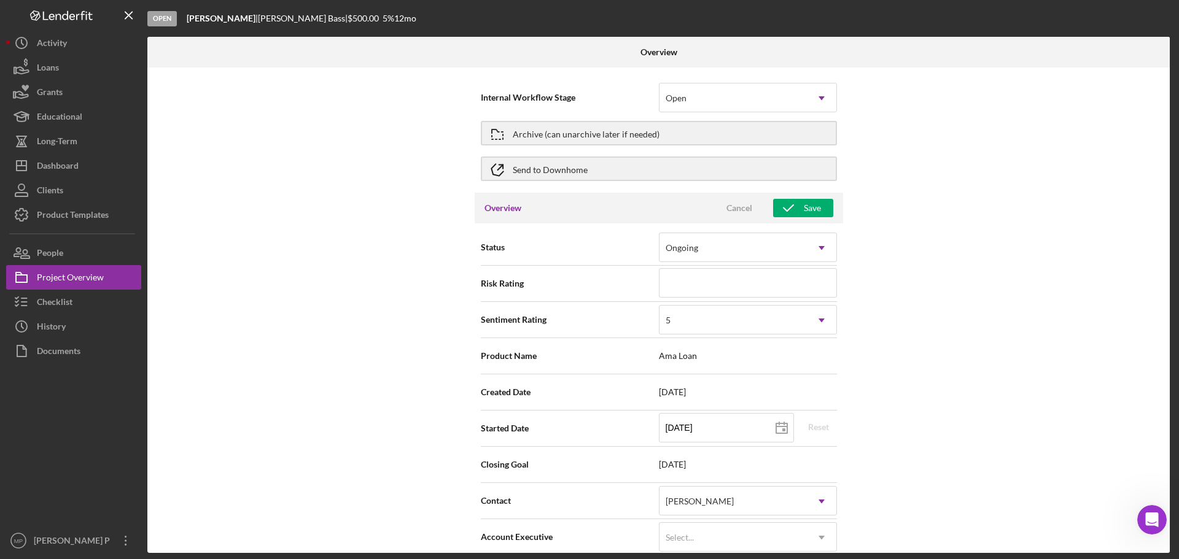
click at [898, 220] on div "Internal Workflow Stage Open Icon/Dropdown Arrow Archive (can unarchive later i…" at bounding box center [658, 311] width 1022 height 486
click at [89, 307] on button "Checklist" at bounding box center [73, 302] width 135 height 25
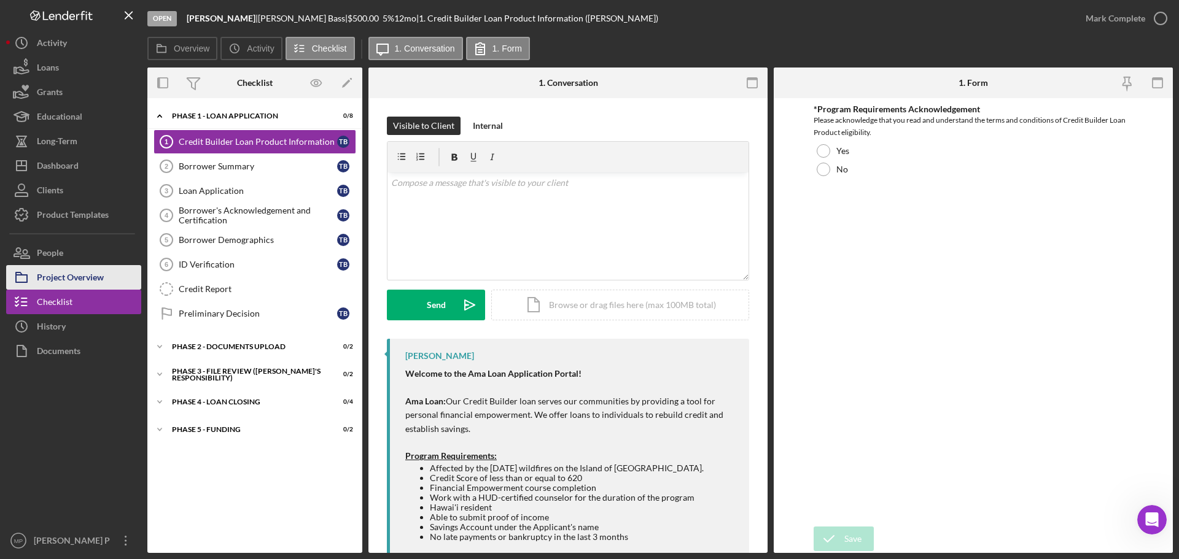
click at [77, 270] on div "Project Overview" at bounding box center [70, 279] width 67 height 28
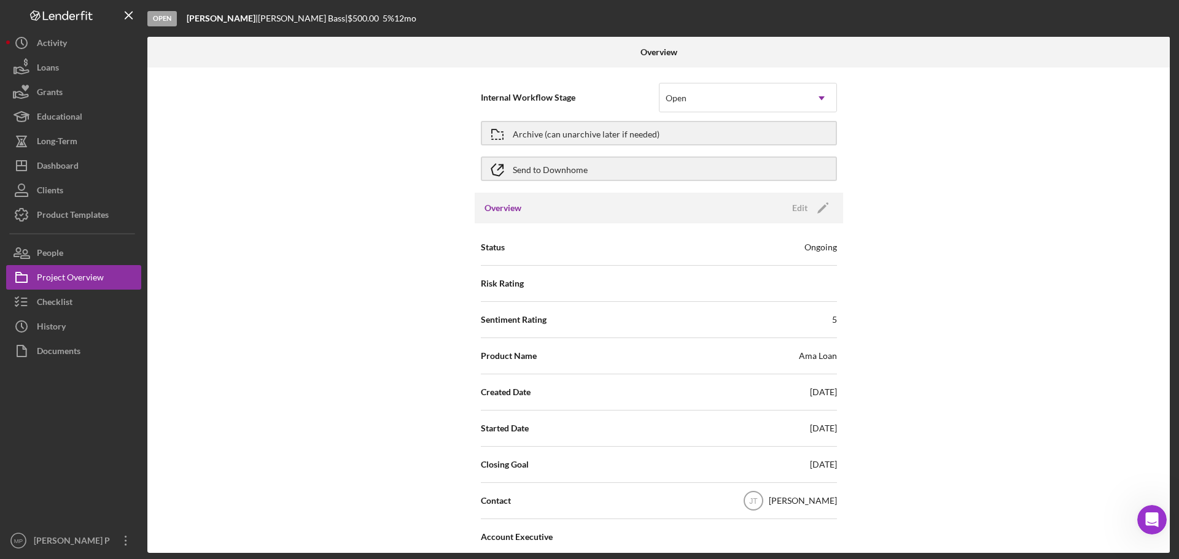
click at [89, 424] on div at bounding box center [73, 445] width 135 height 165
click at [55, 301] on div "Checklist" at bounding box center [55, 304] width 36 height 28
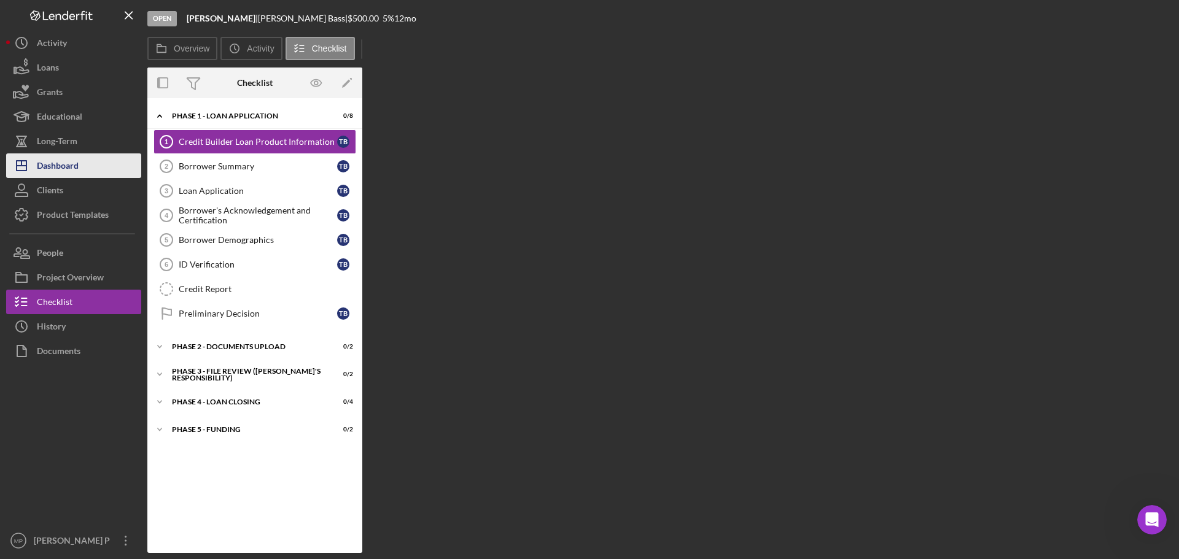
click at [85, 166] on button "Icon/Dashboard Dashboard" at bounding box center [73, 166] width 135 height 25
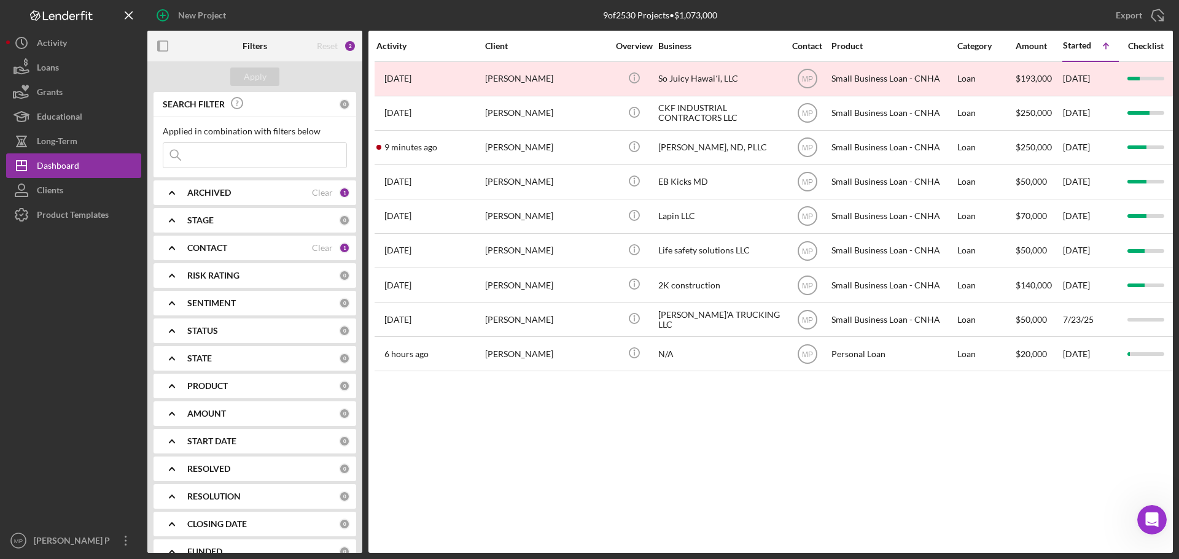
click at [31, 376] on div at bounding box center [73, 377] width 135 height 301
click at [91, 217] on div "Product Templates" at bounding box center [73, 217] width 72 height 28
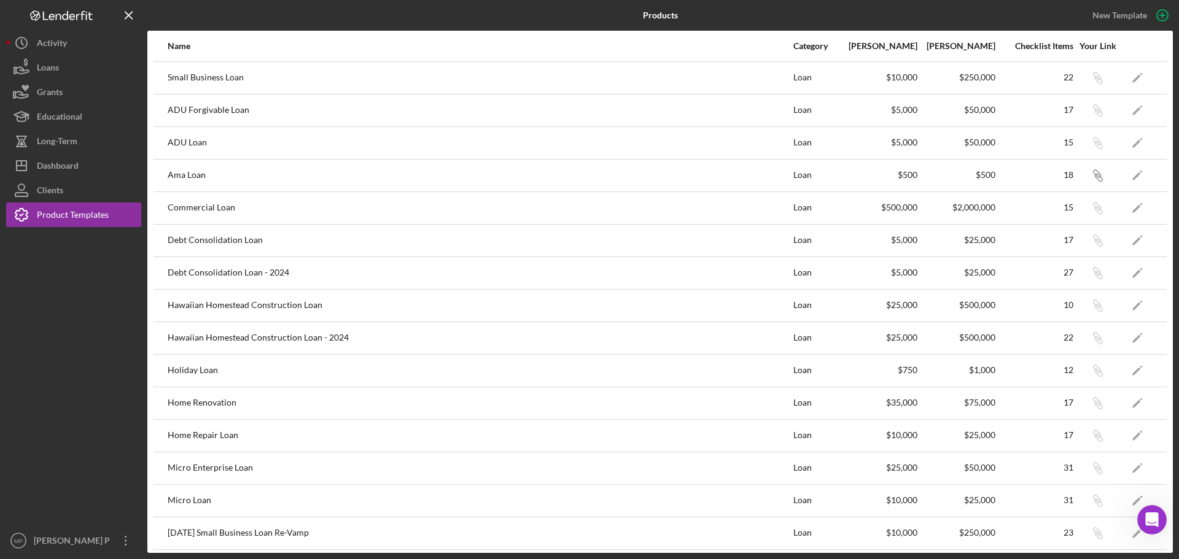
click at [38, 335] on div at bounding box center [73, 377] width 135 height 301
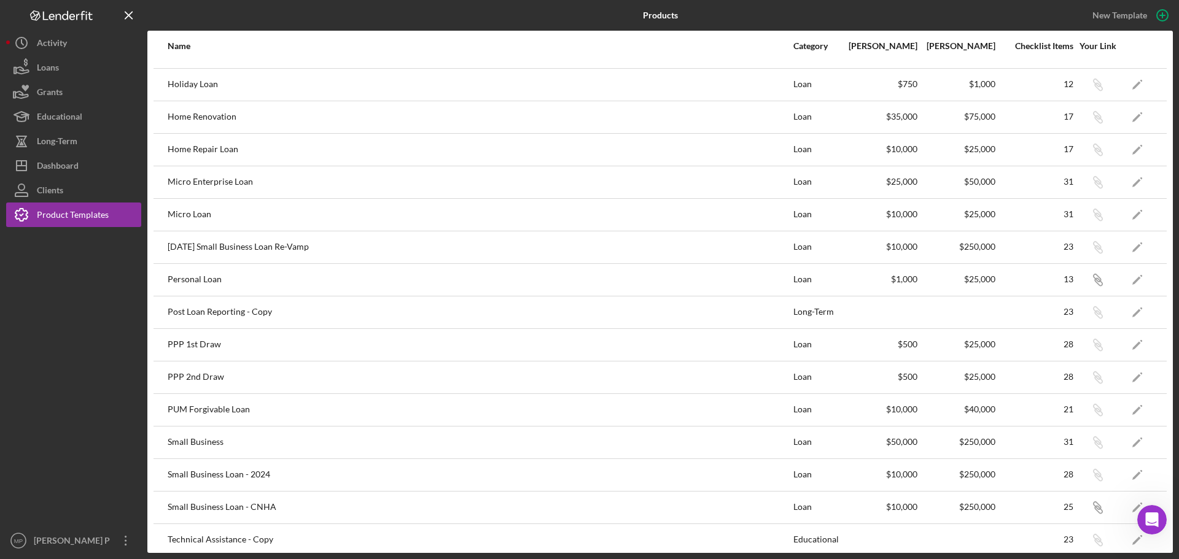
scroll to position [307, 0]
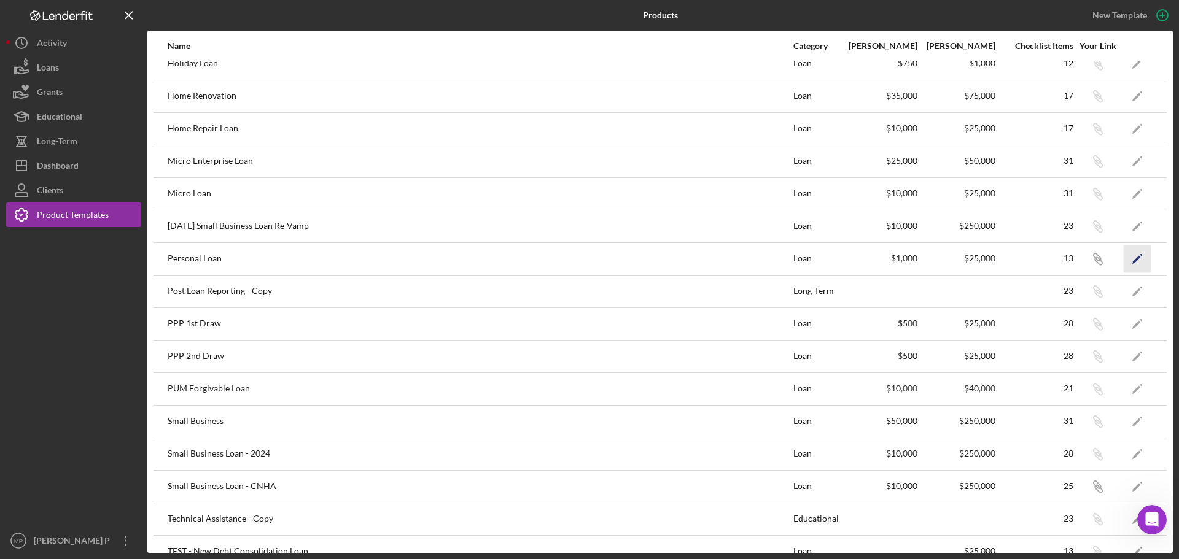
click at [1132, 258] on polygon "button" at bounding box center [1136, 259] width 9 height 9
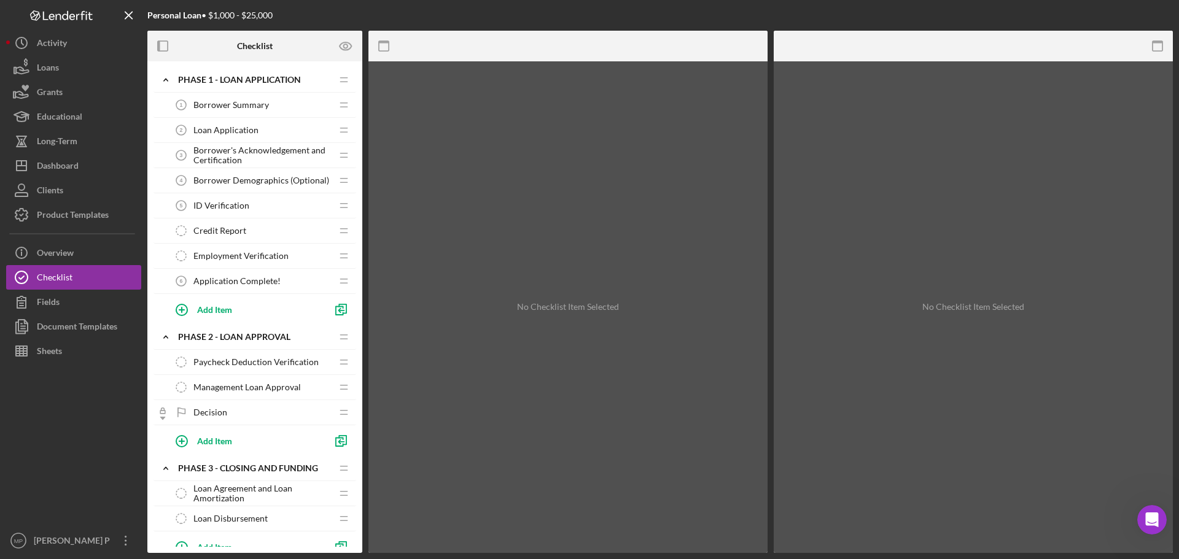
click at [246, 107] on span "Borrower Summary" at bounding box center [231, 105] width 76 height 10
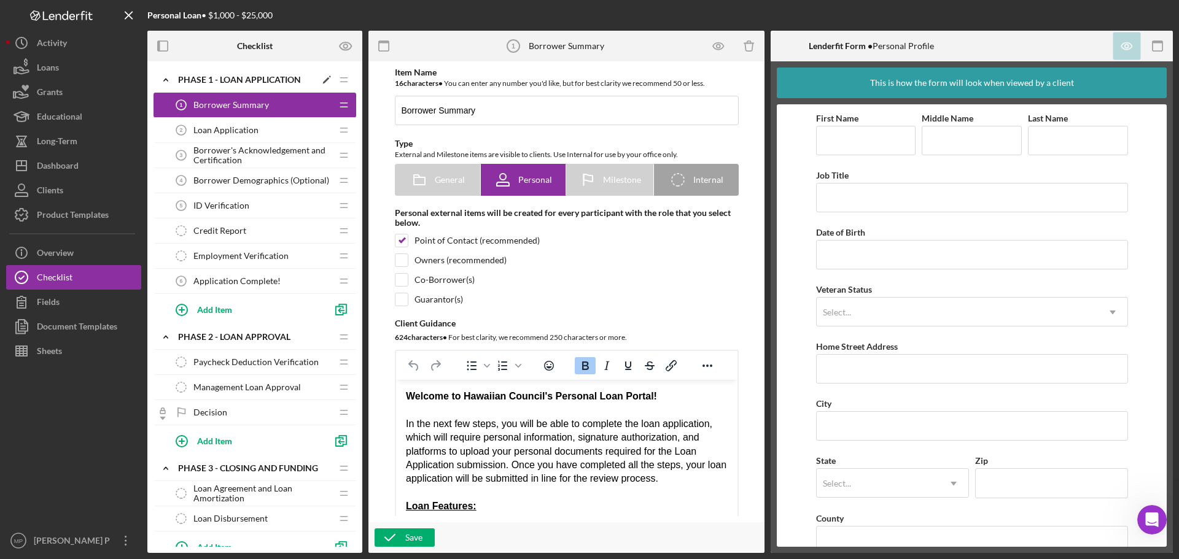
click at [252, 79] on div "Phase 1 - Loan Application" at bounding box center [247, 80] width 138 height 10
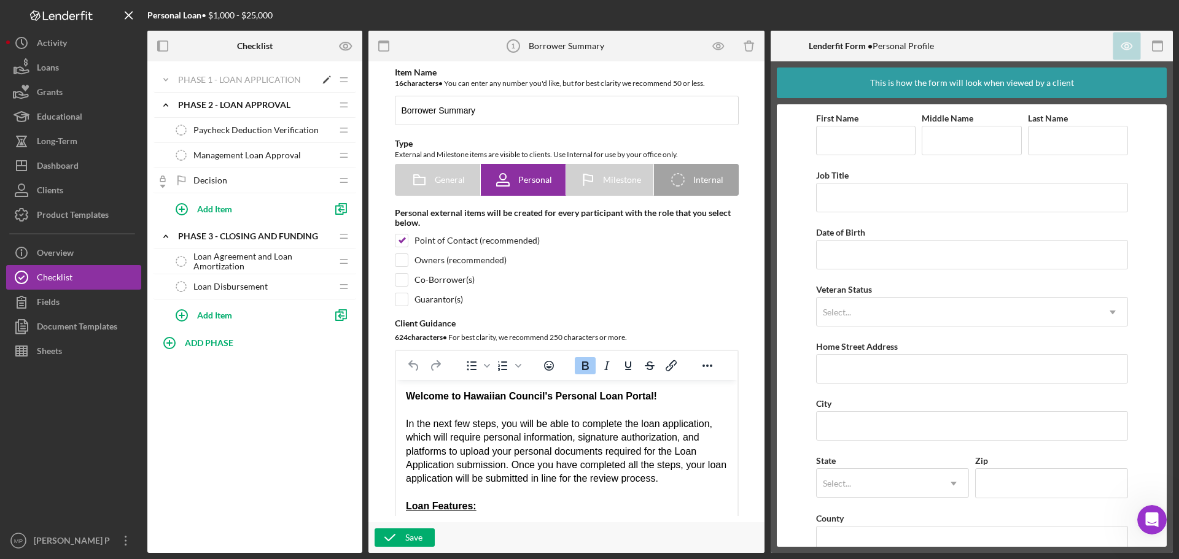
click at [239, 87] on div "Icon/Expander Phase 1 - Loan Application Icon/Edit Icon/Drag" at bounding box center [255, 80] width 203 height 25
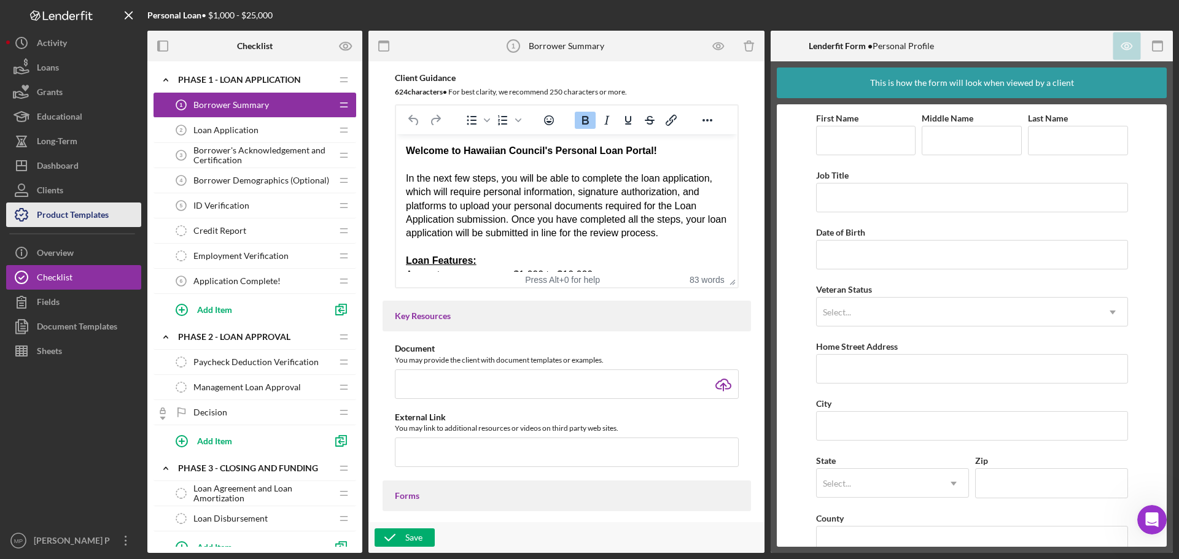
click at [85, 212] on div "Product Templates" at bounding box center [73, 217] width 72 height 28
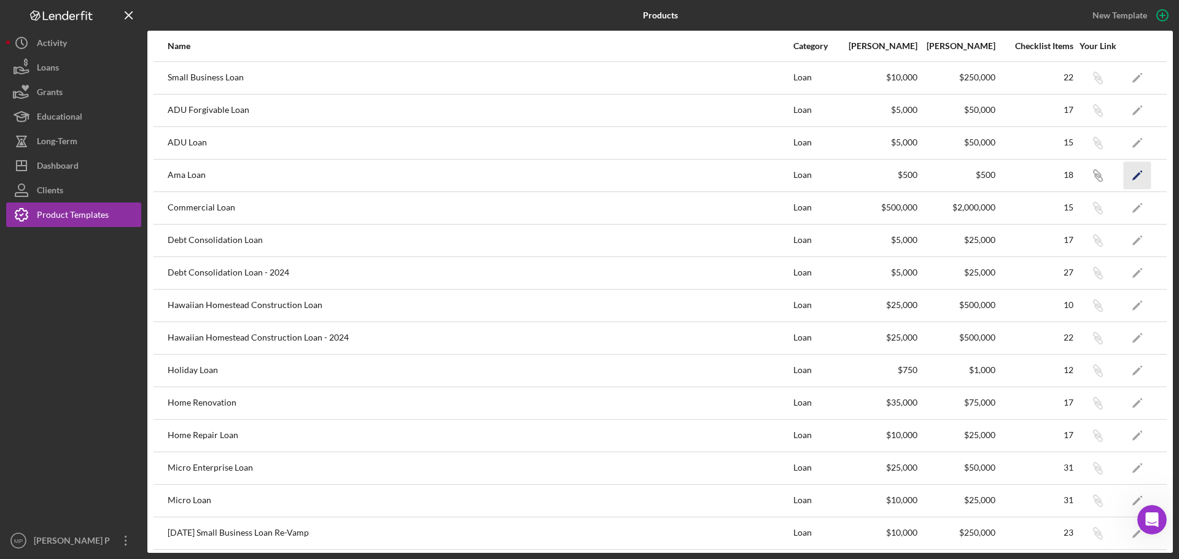
click at [1132, 177] on polygon "button" at bounding box center [1136, 176] width 9 height 9
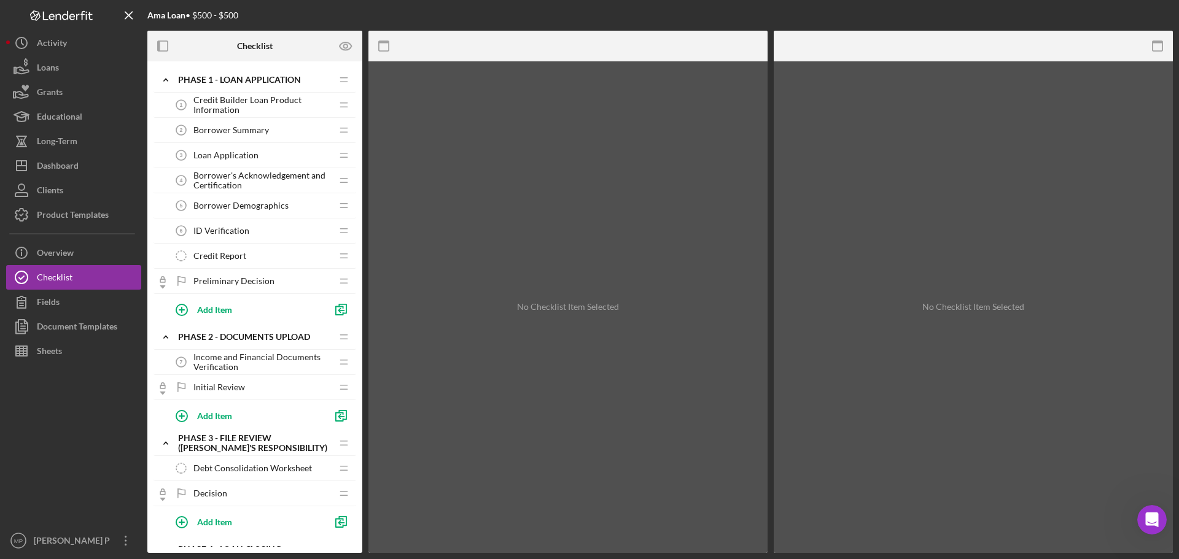
click at [235, 100] on span "Credit Builder Loan Product Information" at bounding box center [262, 105] width 138 height 20
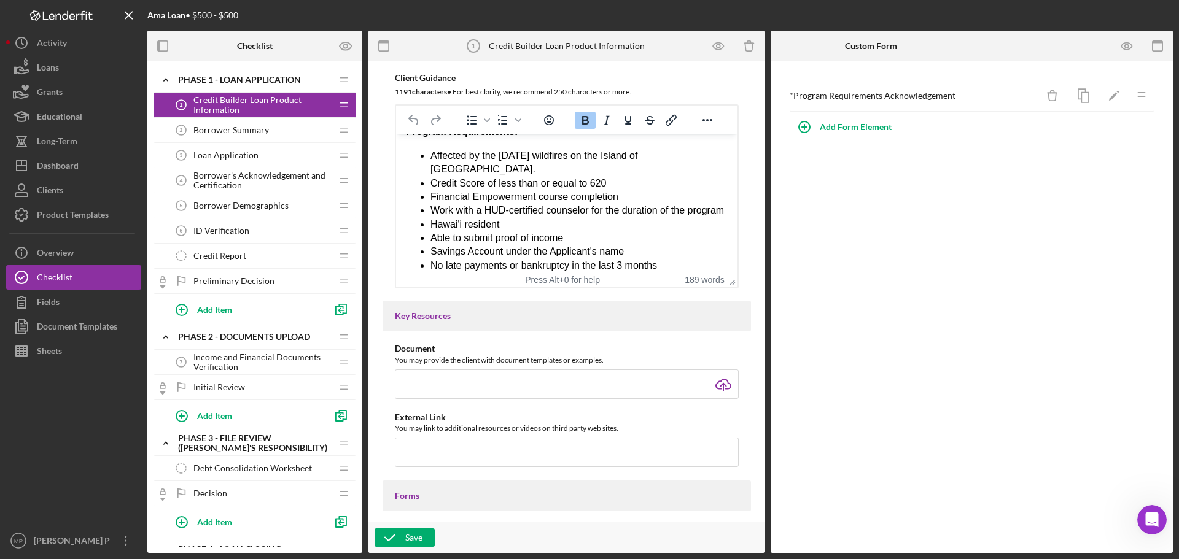
scroll to position [144, 0]
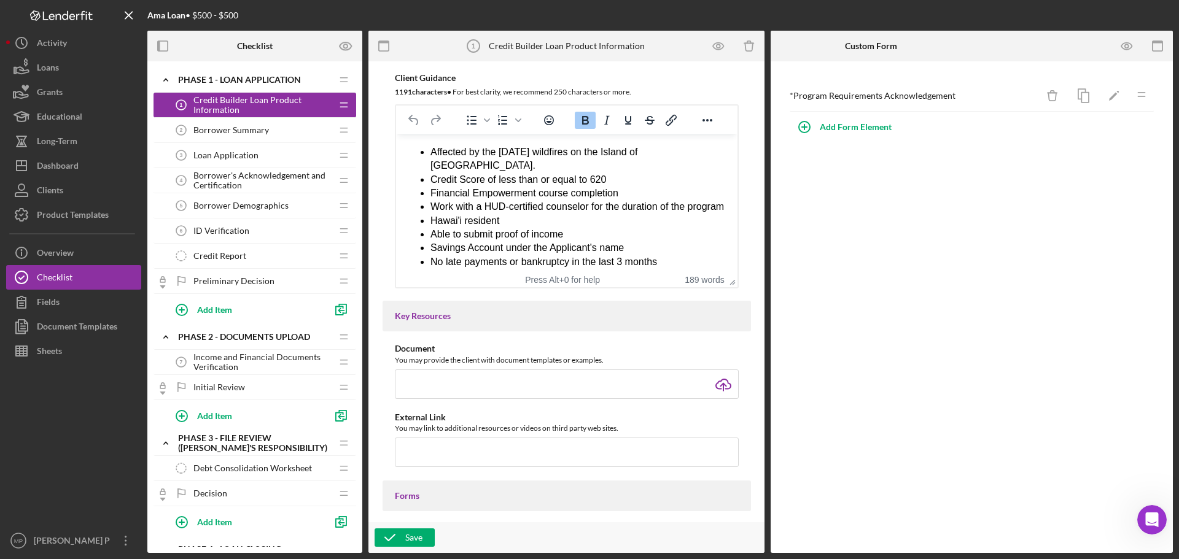
drag, startPoint x: 731, startPoint y: 161, endPoint x: 1141, endPoint y: 368, distance: 459.1
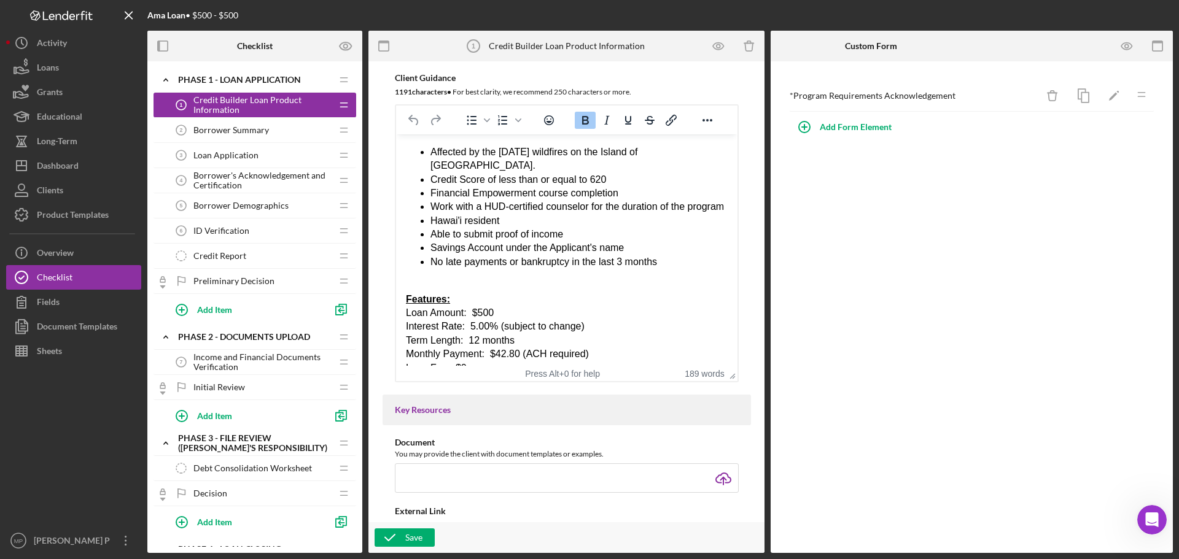
drag, startPoint x: 728, startPoint y: 286, endPoint x: 736, endPoint y: 384, distance: 99.2
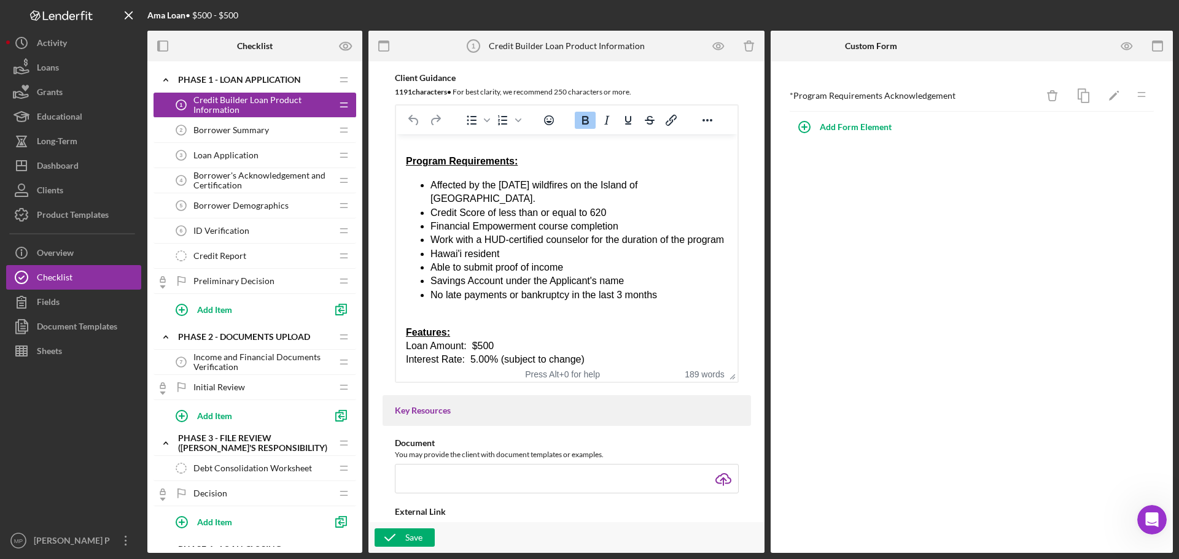
scroll to position [83, 0]
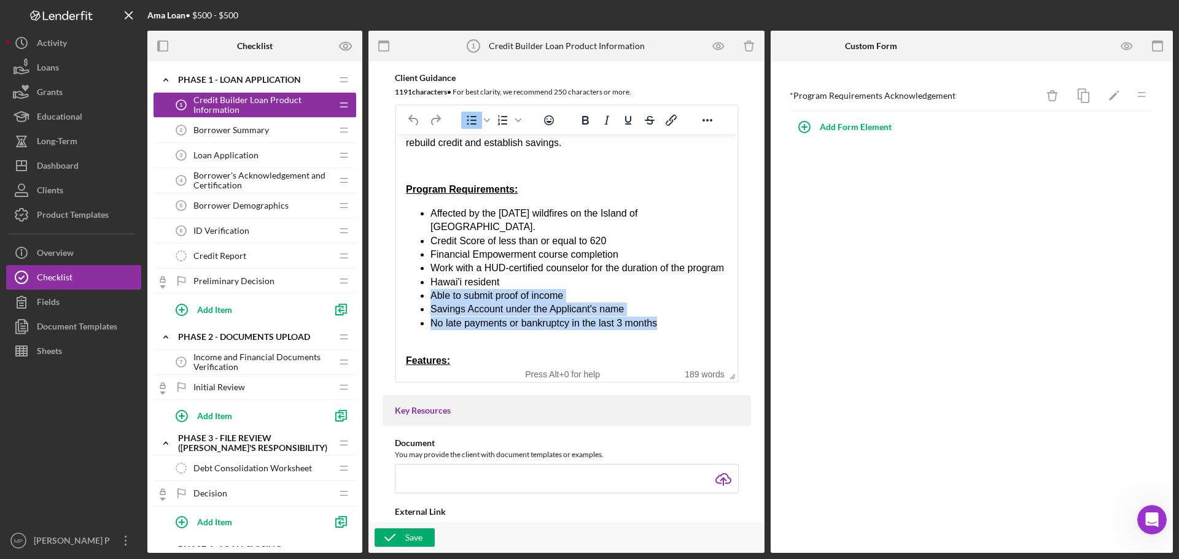
drag, startPoint x: 664, startPoint y: 326, endPoint x: 427, endPoint y: 301, distance: 238.3
click at [427, 301] on ul "Affected by the [DATE] wildfires on the Island of [GEOGRAPHIC_DATA]. Credit Sco…" at bounding box center [566, 269] width 322 height 124
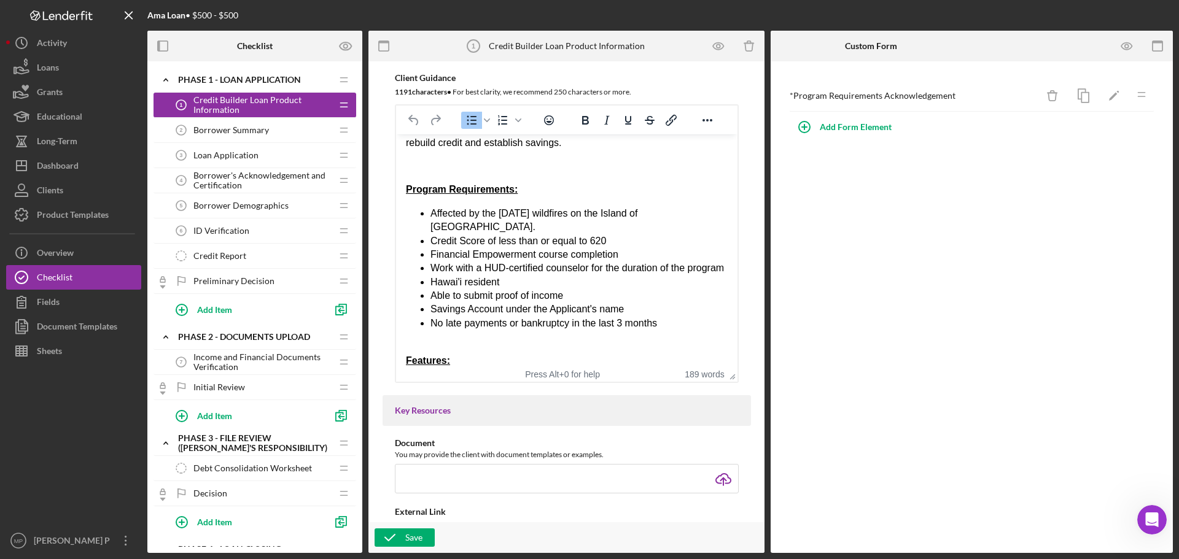
click at [682, 285] on li "Hawai'i resident" at bounding box center [578, 283] width 297 height 14
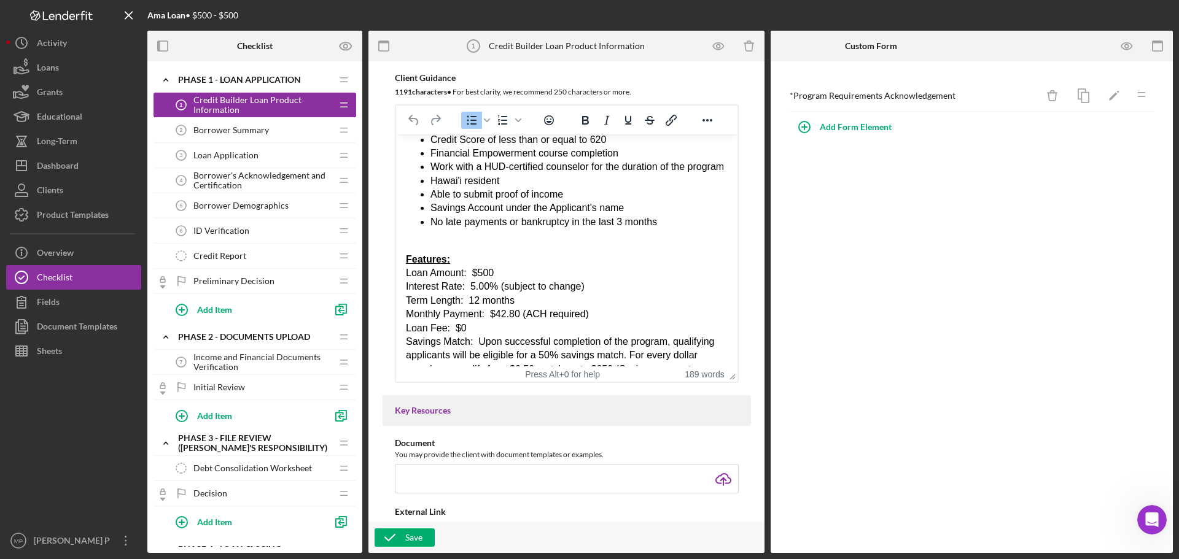
scroll to position [144, 0]
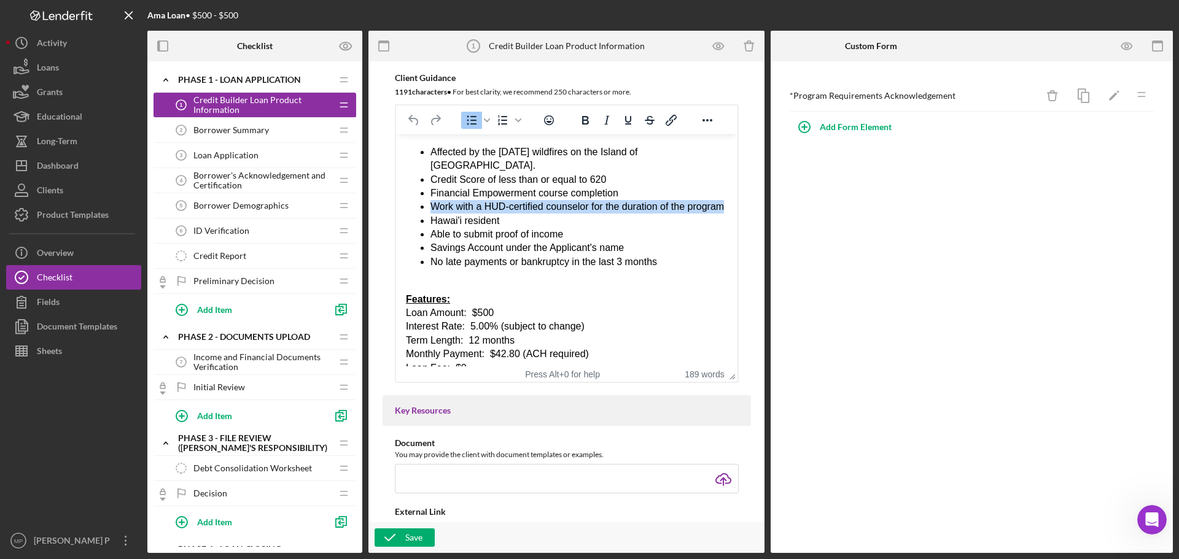
drag, startPoint x: 475, startPoint y: 206, endPoint x: 430, endPoint y: 194, distance: 46.3
click at [430, 200] on li "Work with a HUD-certified counselor for the duration of the program" at bounding box center [578, 207] width 297 height 14
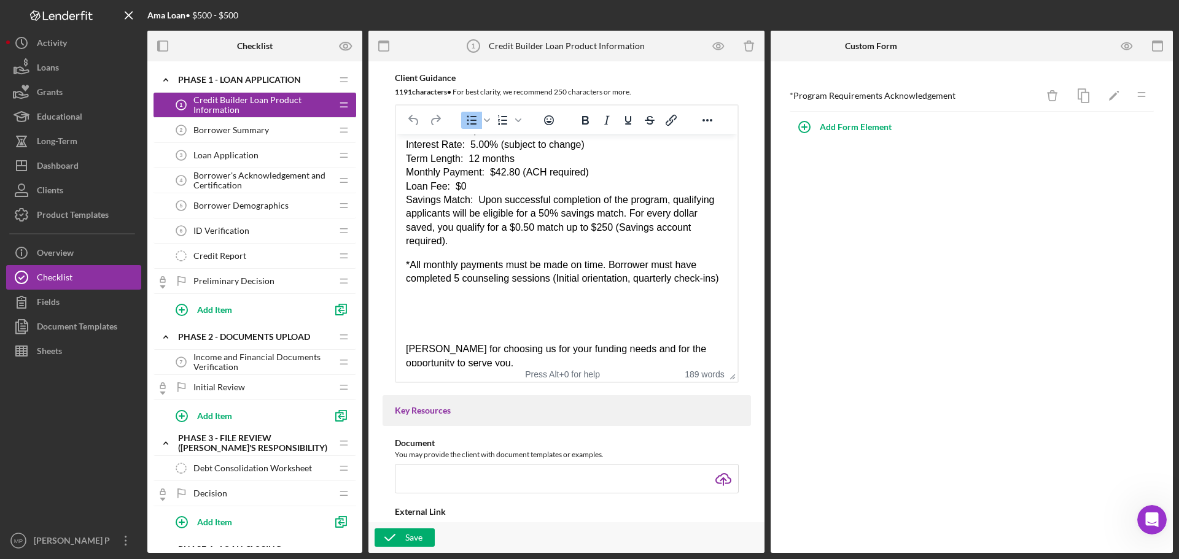
scroll to position [328, 0]
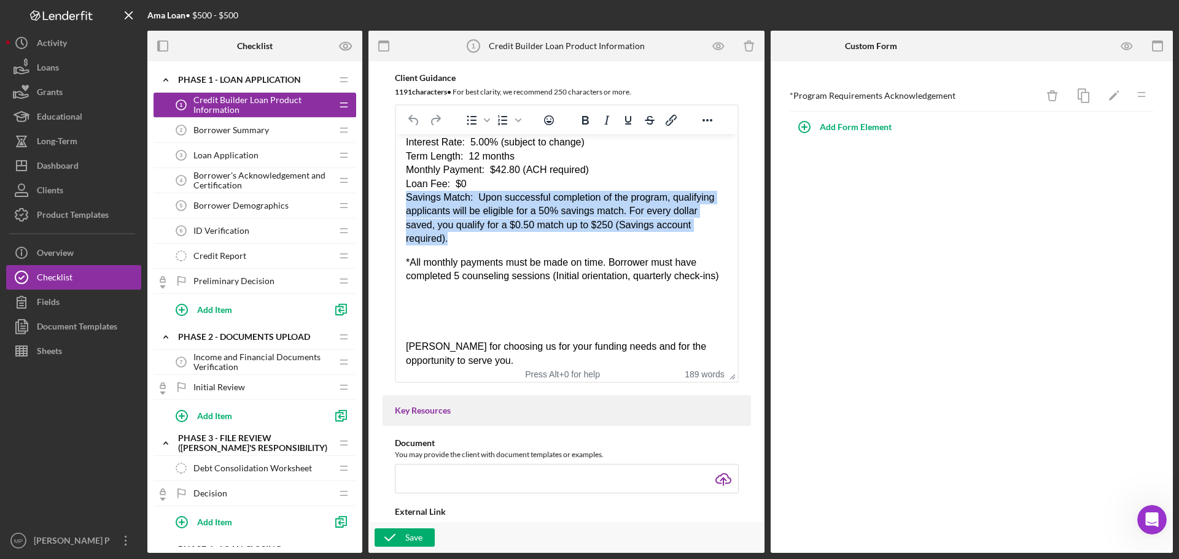
drag, startPoint x: 456, startPoint y: 238, endPoint x: 405, endPoint y: 204, distance: 61.0
click at [405, 204] on div "Savings Match: Upon successful completion of the program, qualifying applicants…" at bounding box center [566, 218] width 322 height 55
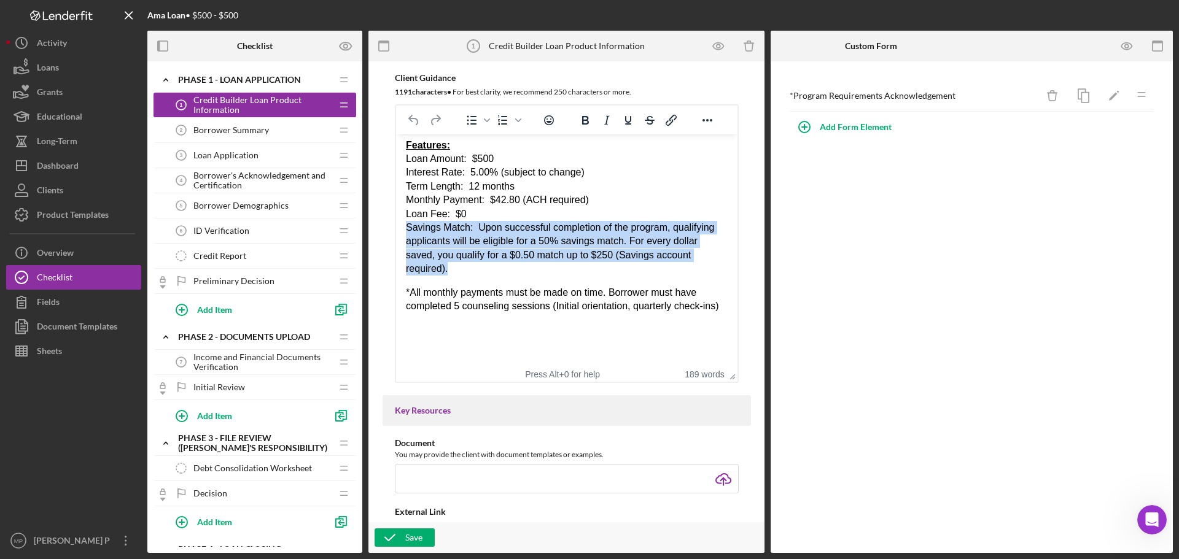
scroll to position [301, 0]
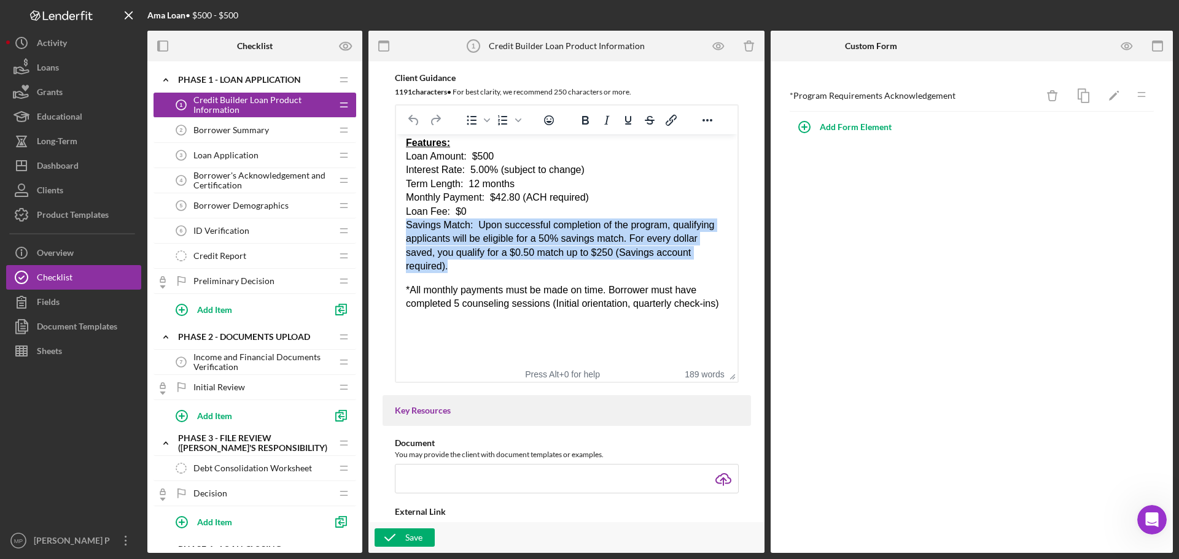
click at [704, 264] on div "Savings Match: Upon successful completion of the program, qualifying applicants…" at bounding box center [566, 246] width 322 height 55
click at [622, 271] on div "Savings Match: Upon successful completion of the program, qualifying applicants…" at bounding box center [566, 246] width 322 height 55
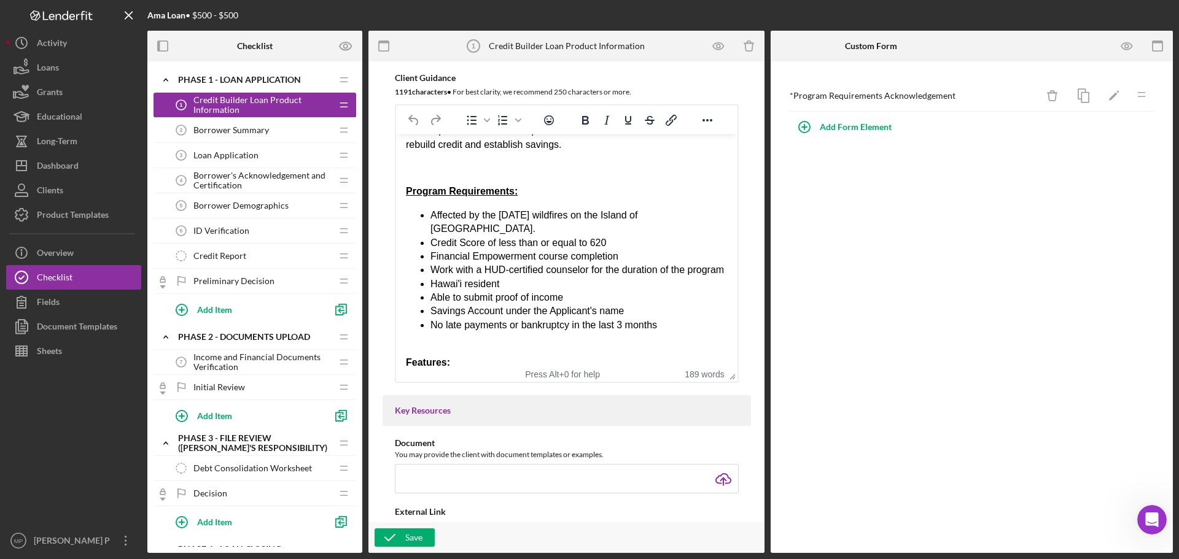
scroll to position [0, 0]
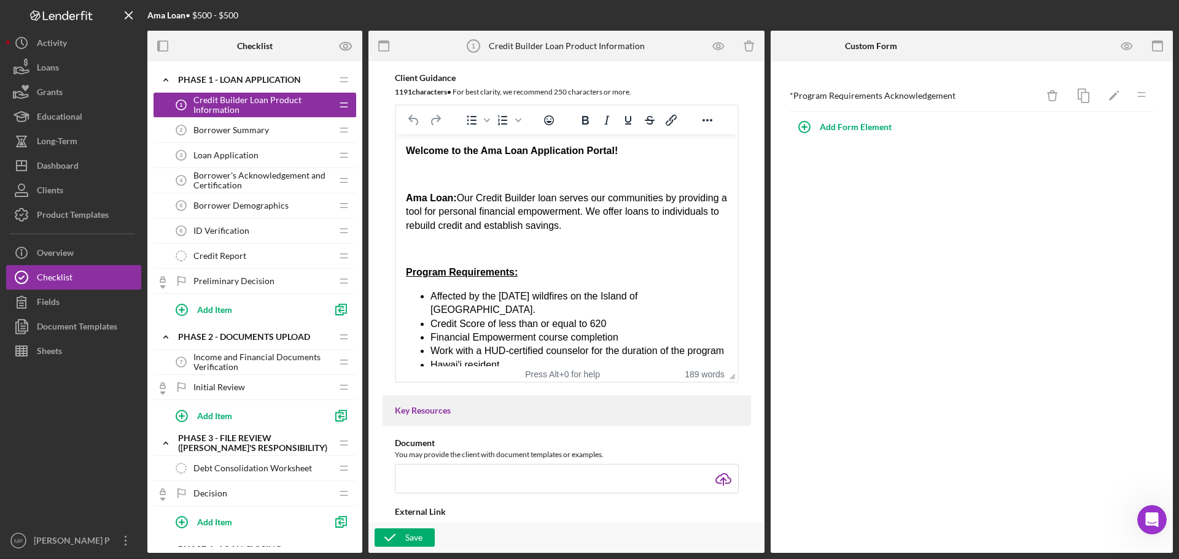
drag, startPoint x: 732, startPoint y: 287, endPoint x: 1146, endPoint y: 301, distance: 414.1
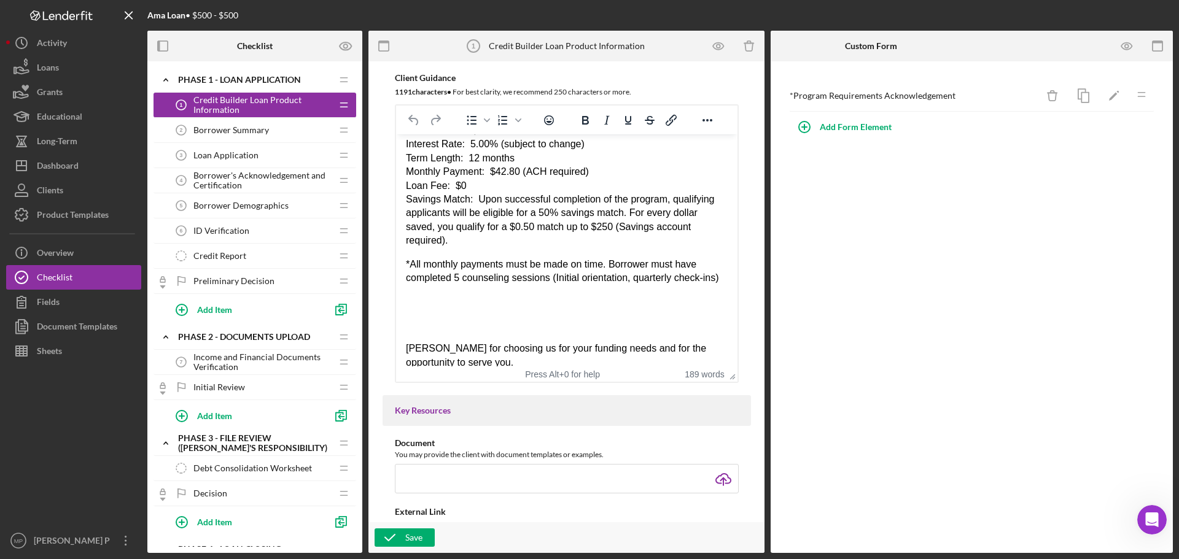
scroll to position [327, 0]
click at [233, 155] on span "Loan Application" at bounding box center [225, 155] width 65 height 10
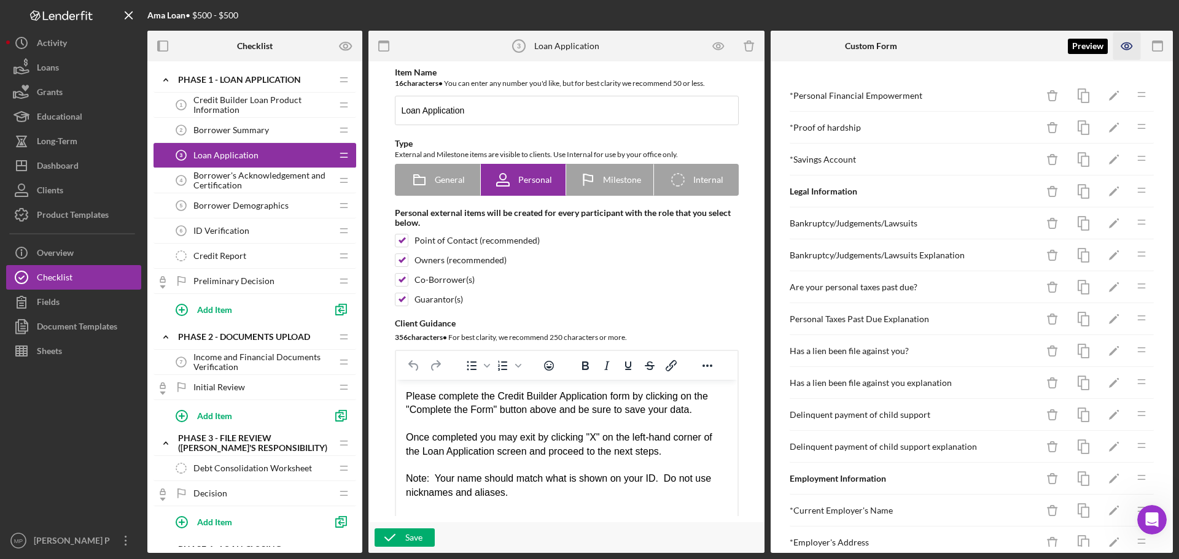
click at [1125, 43] on icon "button" at bounding box center [1126, 46] width 10 height 7
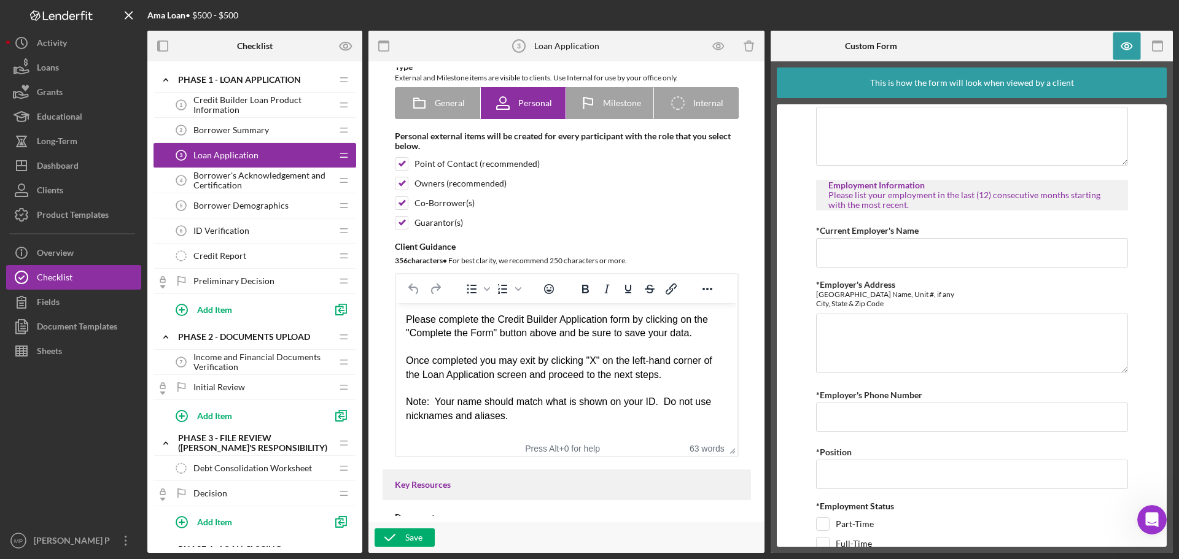
scroll to position [61, 0]
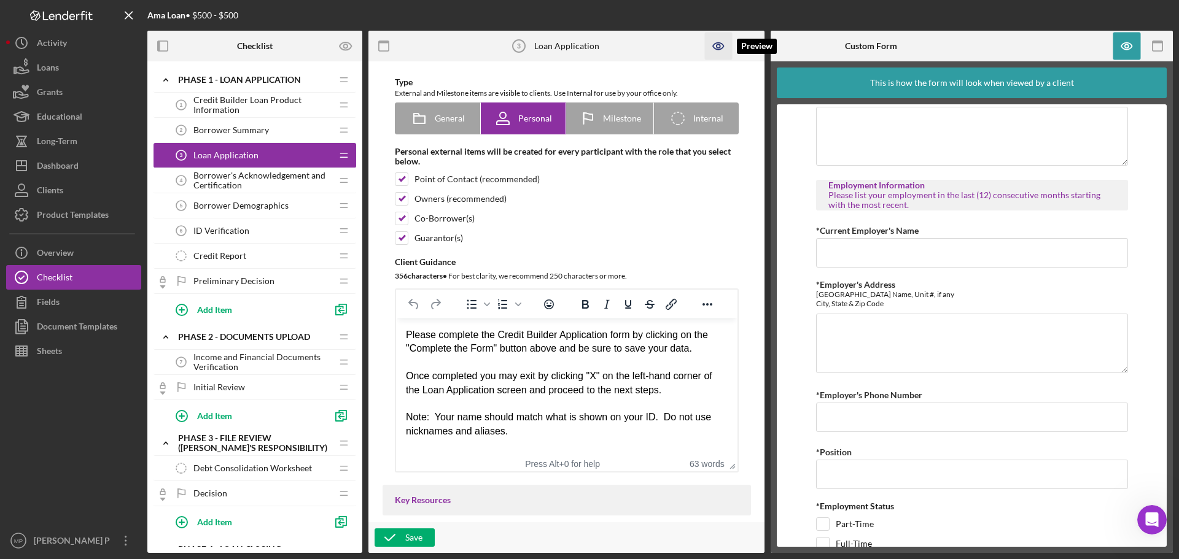
click at [717, 45] on icon "button" at bounding box center [719, 47] width 28 height 28
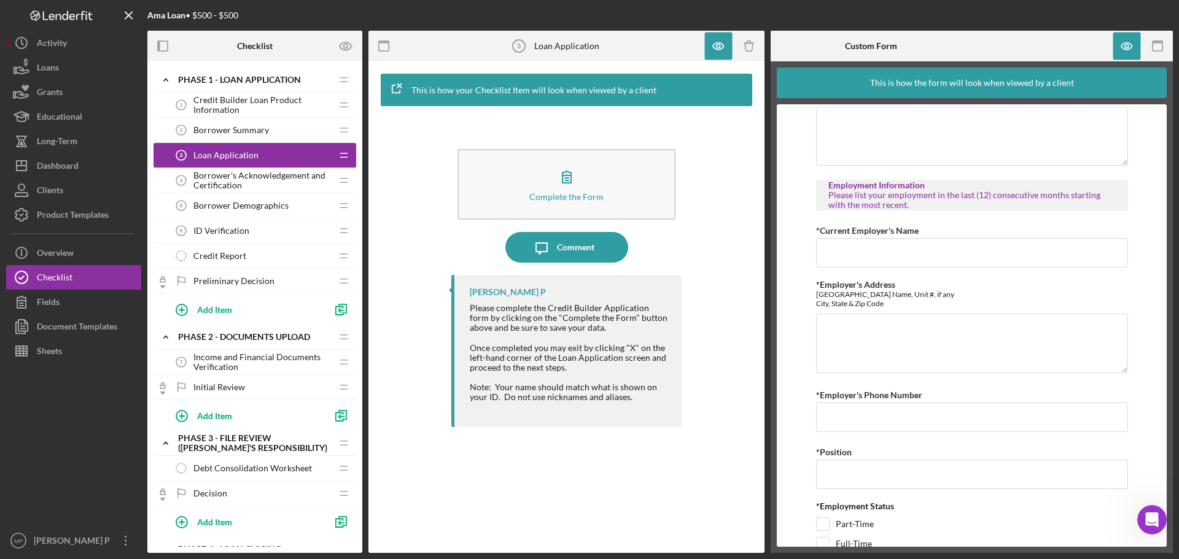
click at [239, 107] on span "Credit Builder Loan Product Information" at bounding box center [262, 105] width 138 height 20
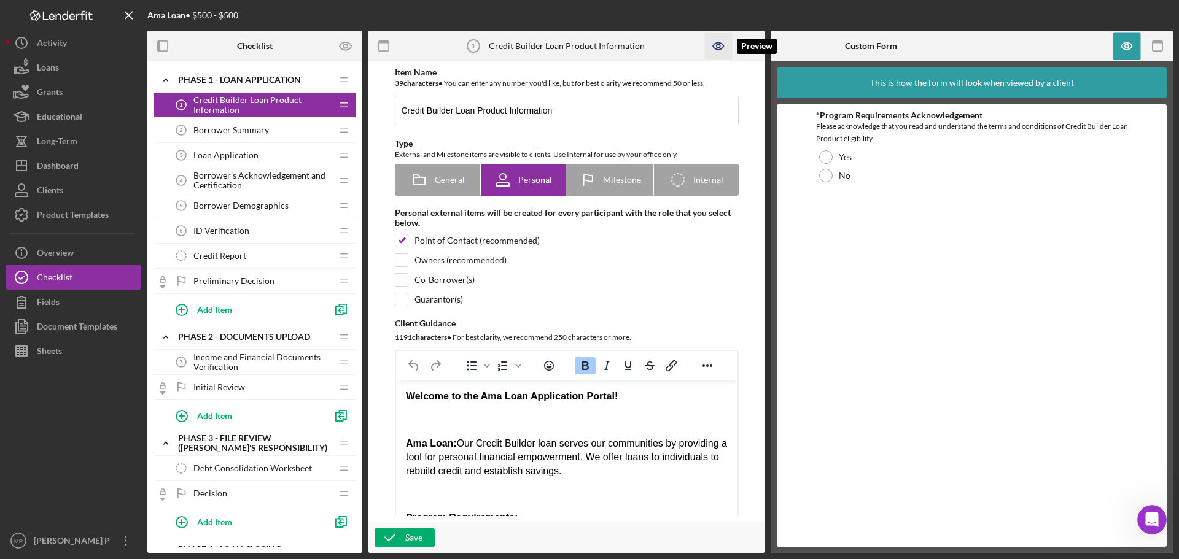
click at [719, 44] on icon "button" at bounding box center [719, 47] width 28 height 28
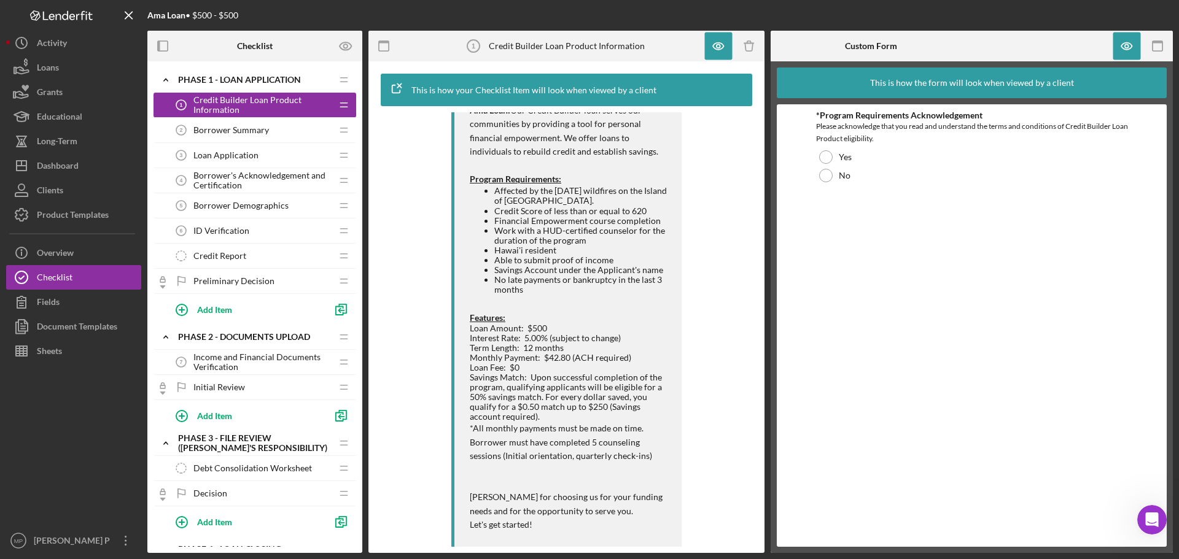
scroll to position [247, 0]
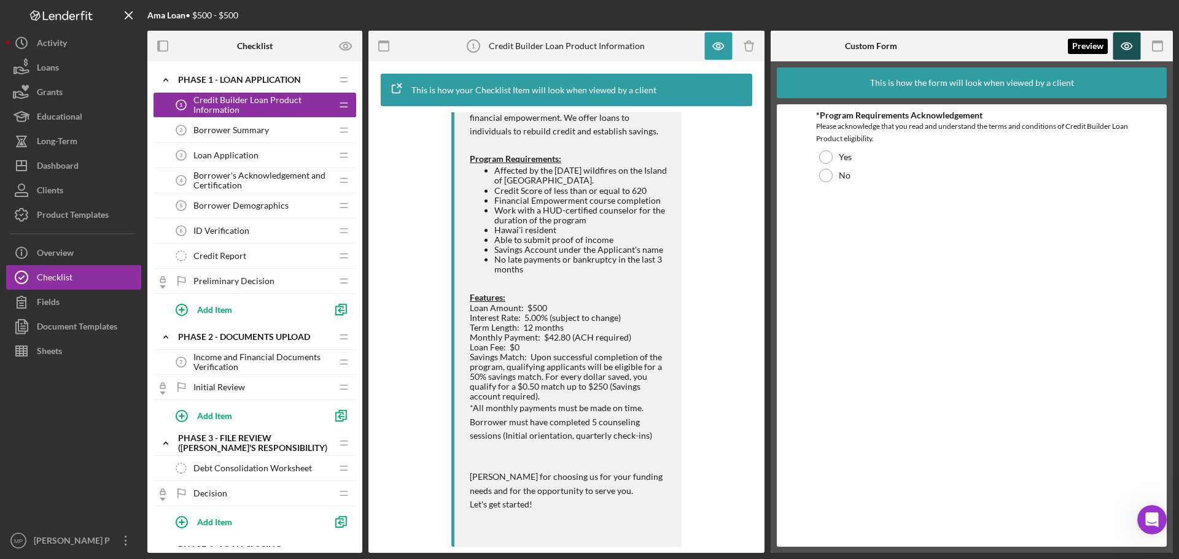
click at [1127, 45] on icon "button" at bounding box center [1127, 47] width 28 height 28
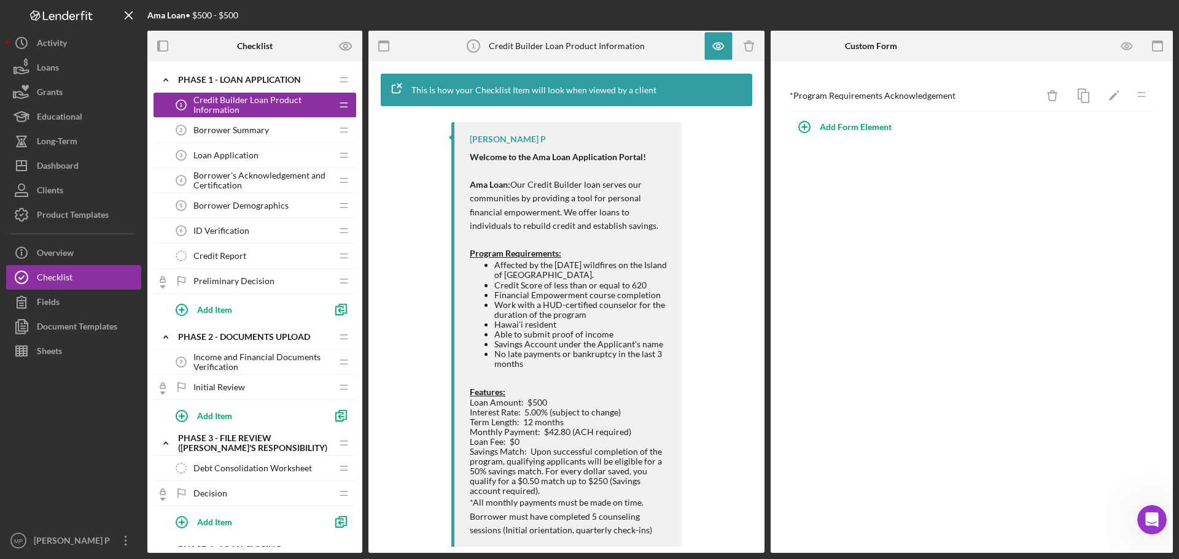
scroll to position [186, 0]
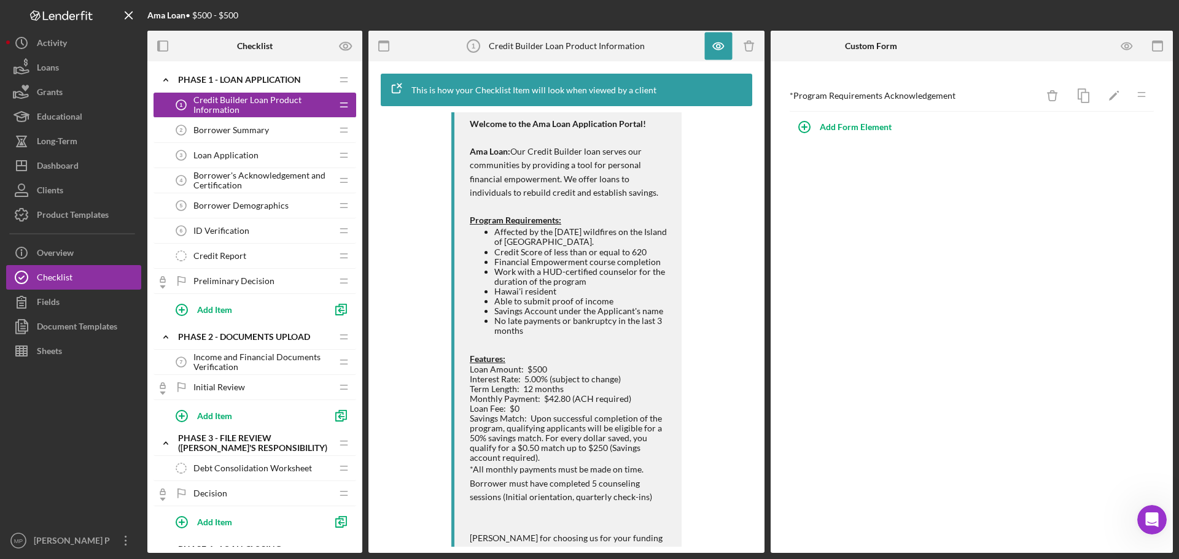
click at [68, 453] on div at bounding box center [73, 445] width 135 height 165
